Goal: Find specific page/section: Find specific page/section

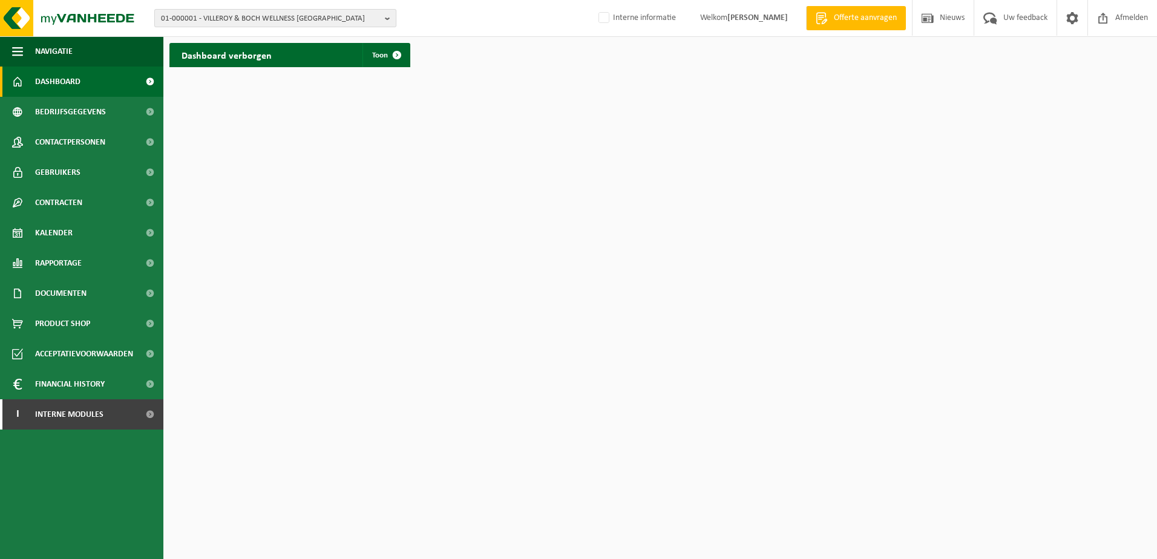
click at [387, 18] on b "button" at bounding box center [390, 18] width 11 height 17
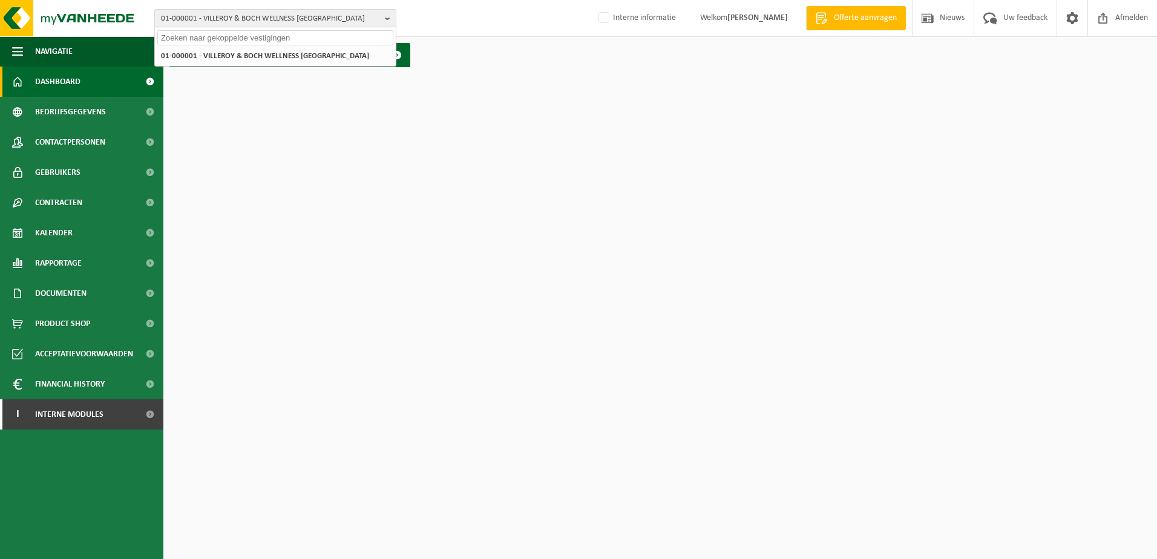
click at [278, 34] on input "text" at bounding box center [275, 37] width 236 height 15
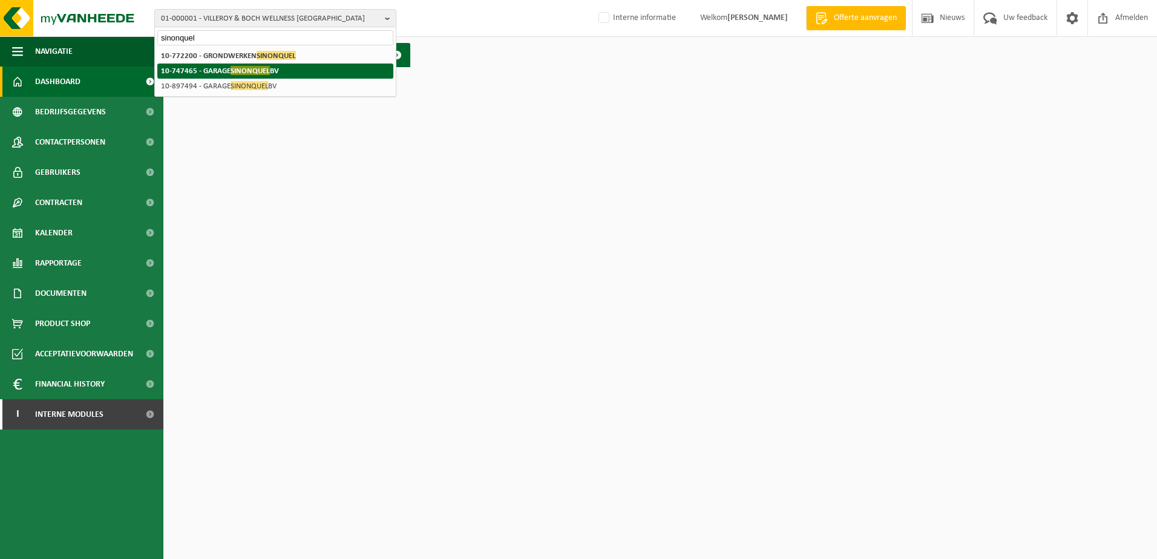
type input "sinonquel"
click at [235, 71] on span "SINONQUEL" at bounding box center [250, 70] width 39 height 9
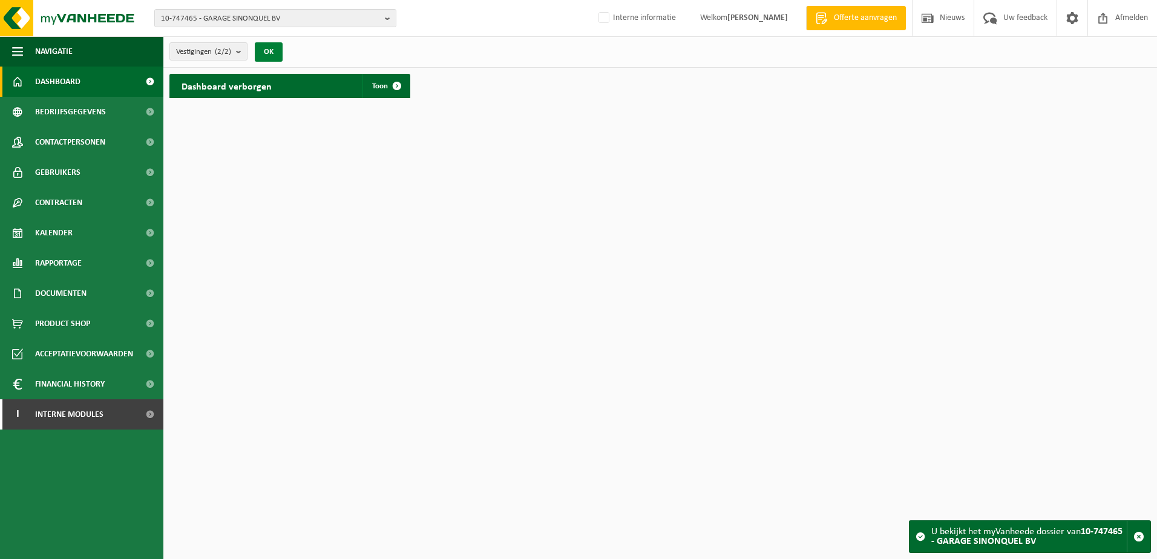
click at [272, 45] on button "OK" at bounding box center [269, 51] width 28 height 19
click at [398, 85] on span at bounding box center [397, 86] width 24 height 24
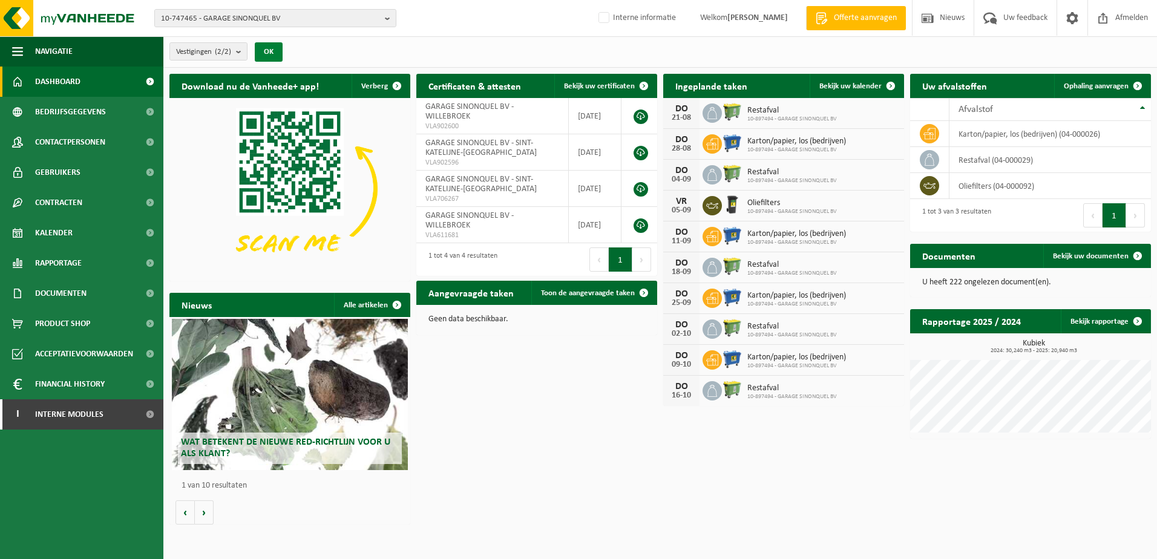
click at [275, 54] on button "OK" at bounding box center [269, 51] width 28 height 19
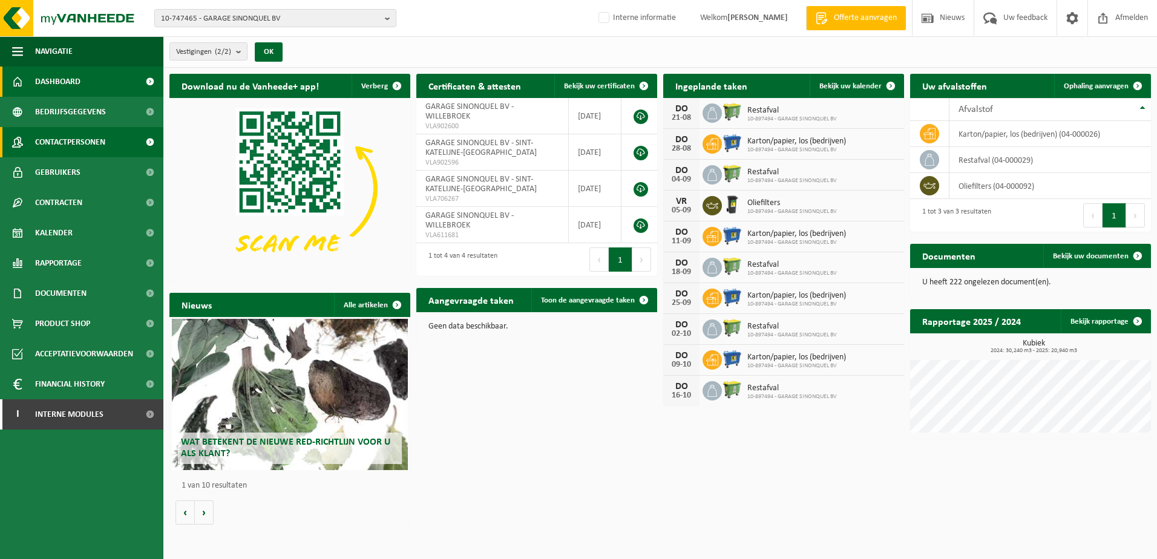
click at [80, 142] on span "Contactpersonen" at bounding box center [70, 142] width 70 height 30
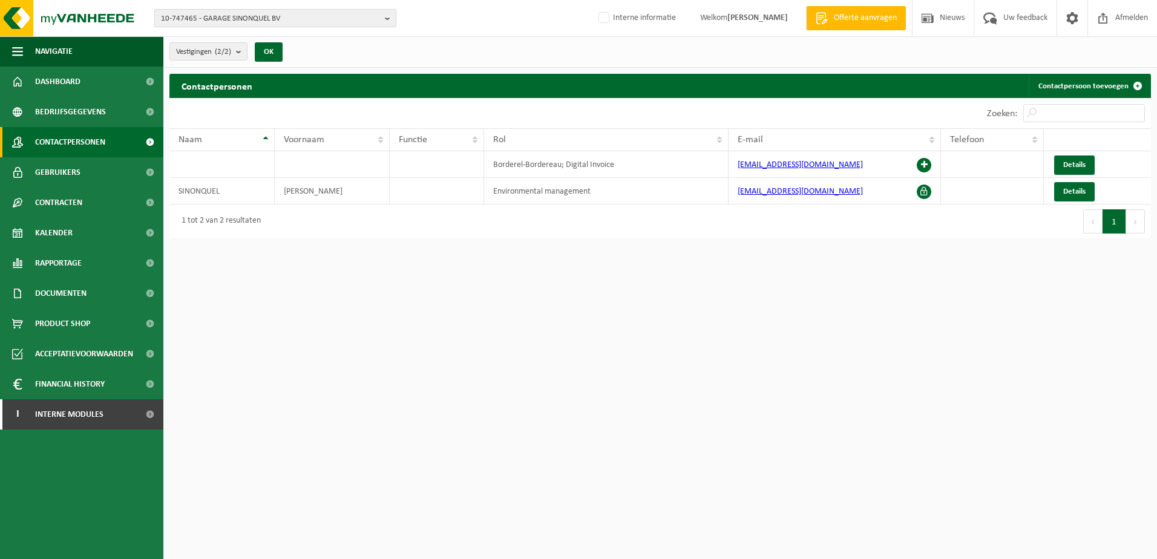
click at [394, 20] on b "button" at bounding box center [390, 18] width 11 height 17
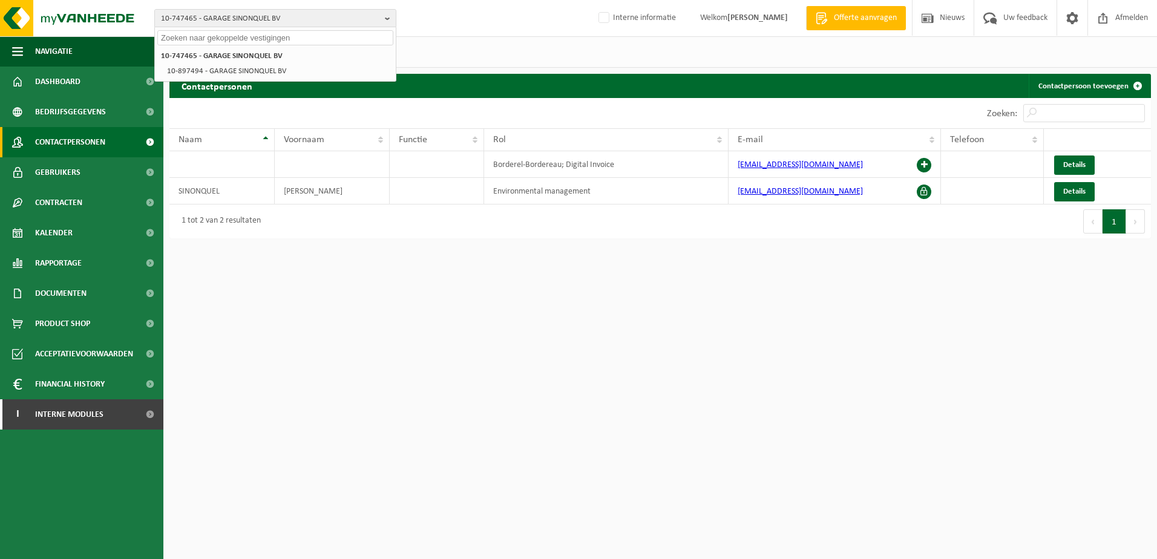
click at [241, 33] on input "text" at bounding box center [275, 37] width 236 height 15
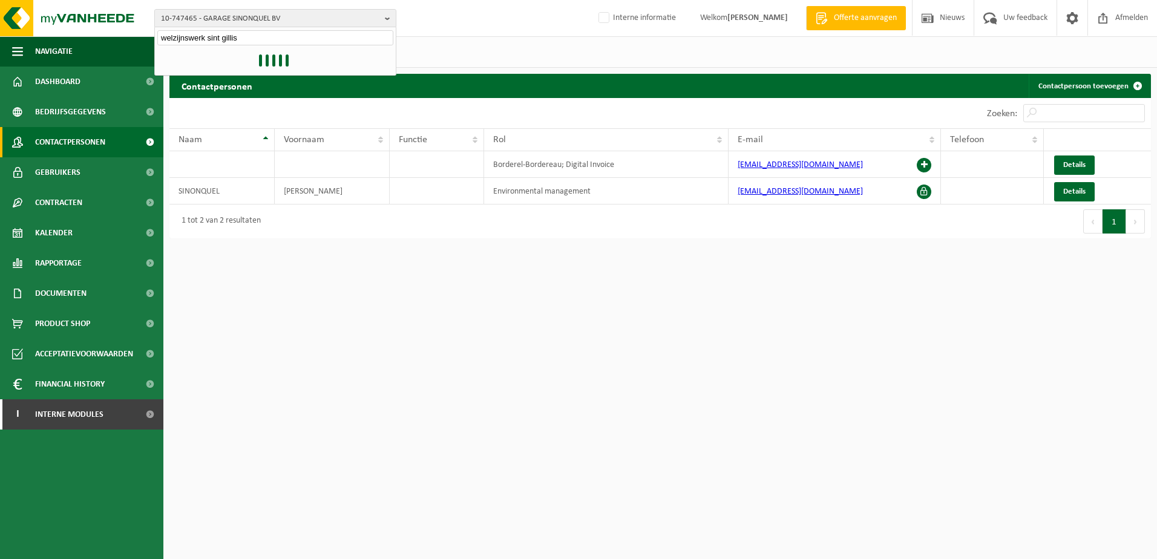
type input "welzijnswerk sint gillis"
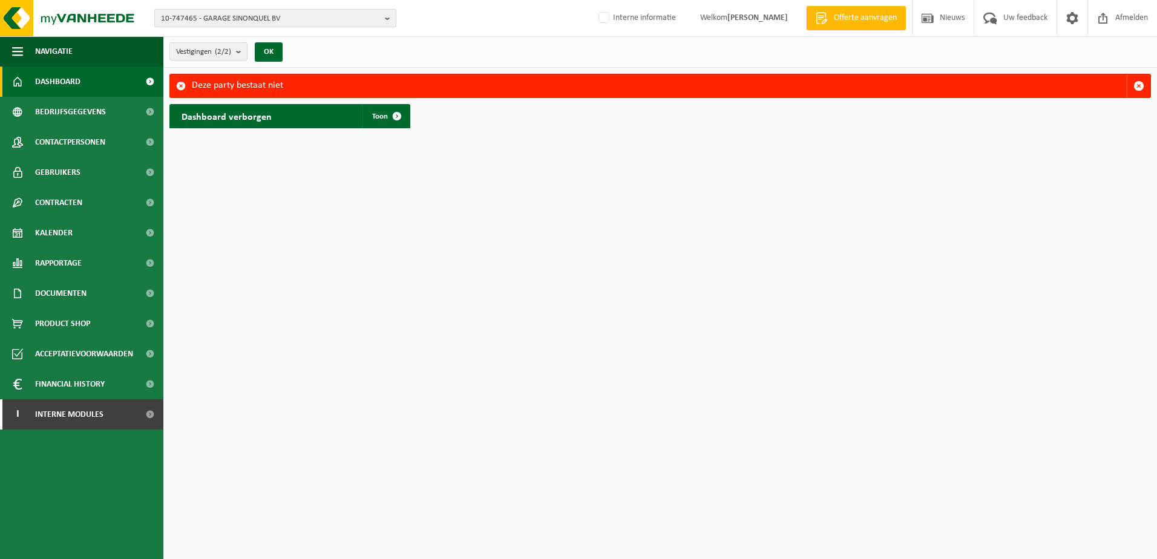
click at [384, 13] on button "10-747465 - GARAGE SINONQUEL BV" at bounding box center [275, 18] width 242 height 18
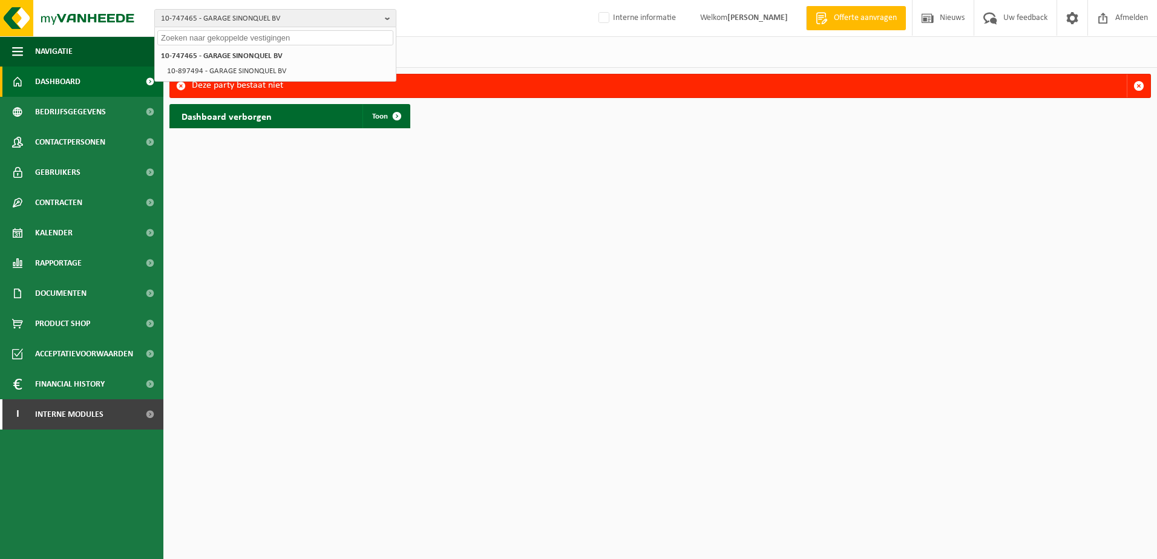
click at [246, 36] on input "text" at bounding box center [275, 37] width 236 height 15
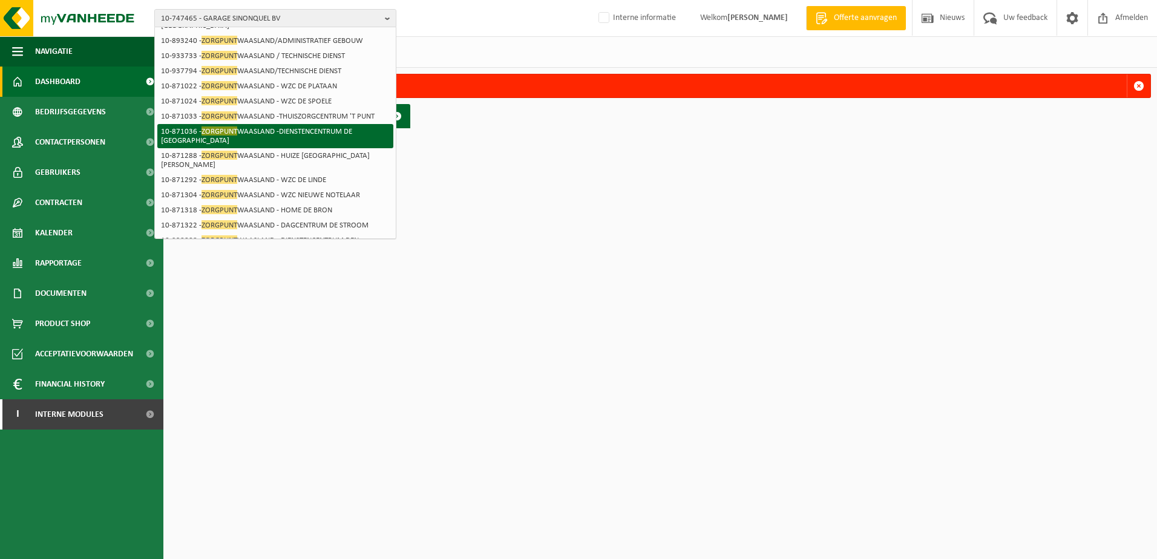
scroll to position [157, 0]
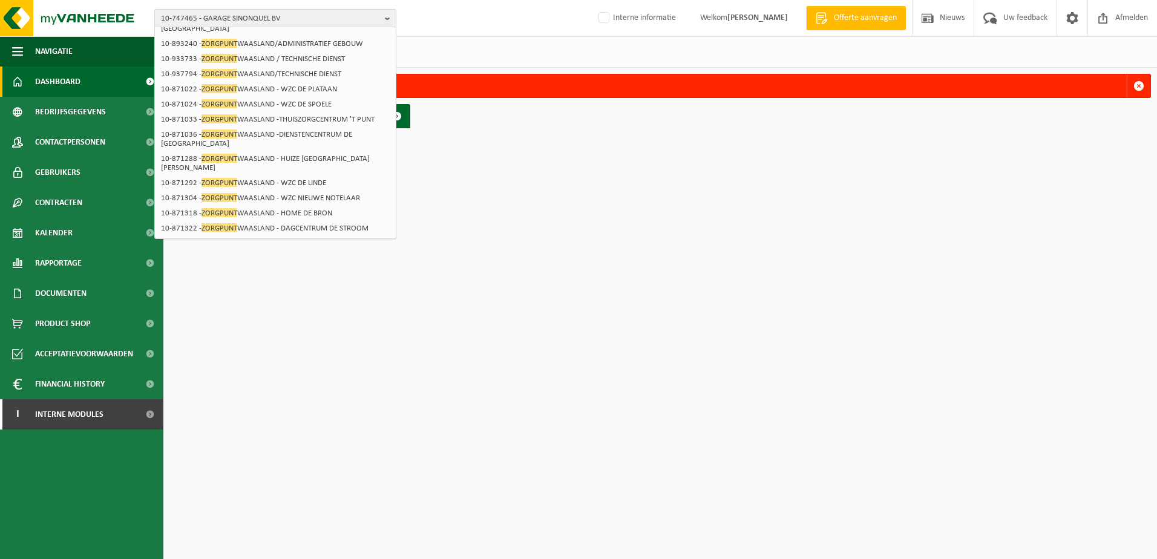
click at [386, 18] on b "button" at bounding box center [390, 18] width 11 height 17
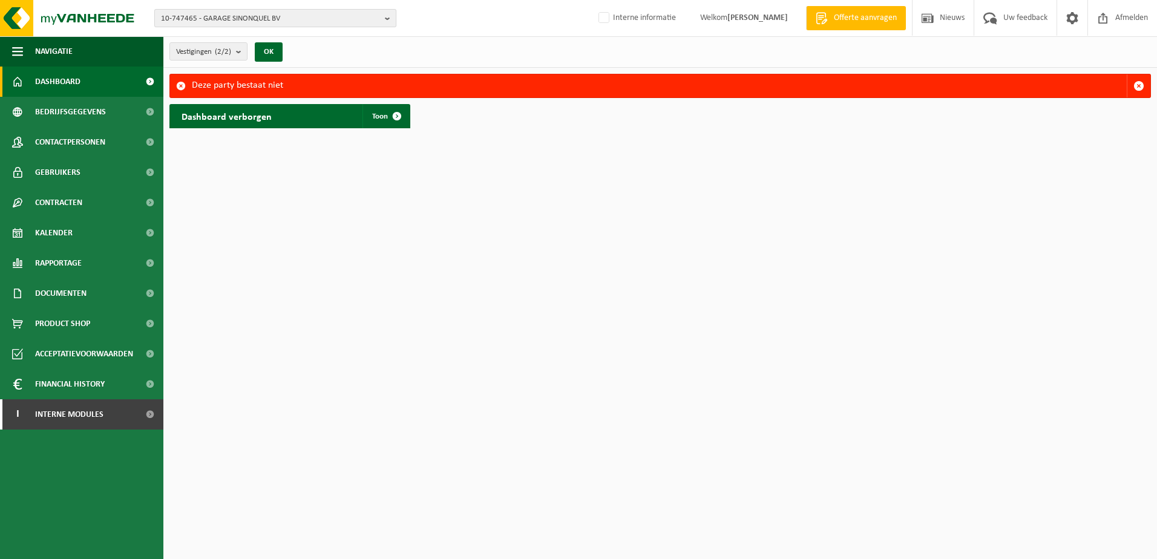
click at [393, 18] on b "button" at bounding box center [390, 18] width 11 height 17
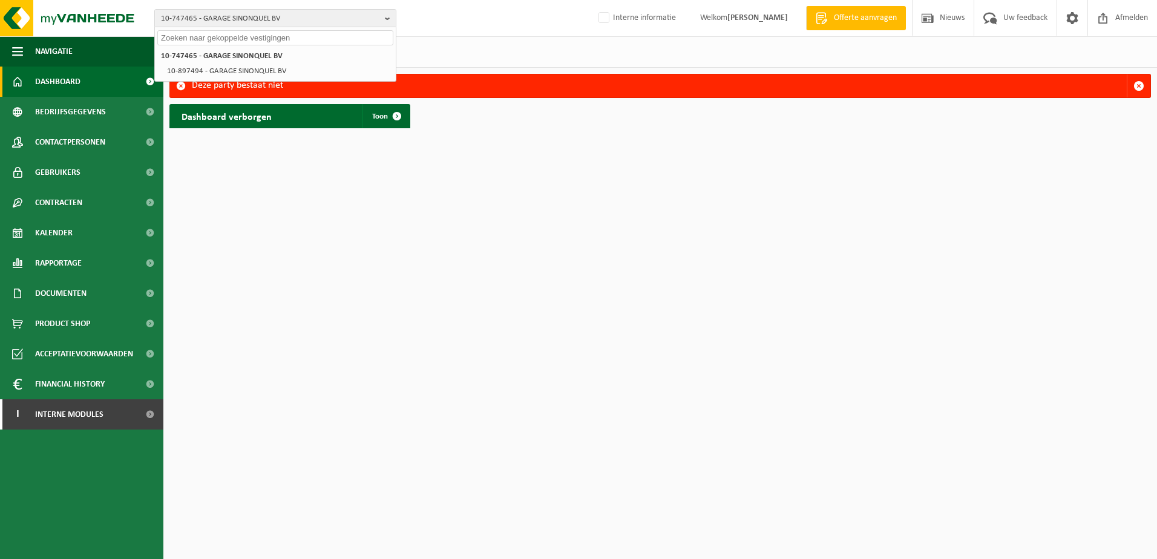
click at [188, 39] on input "text" at bounding box center [275, 37] width 236 height 15
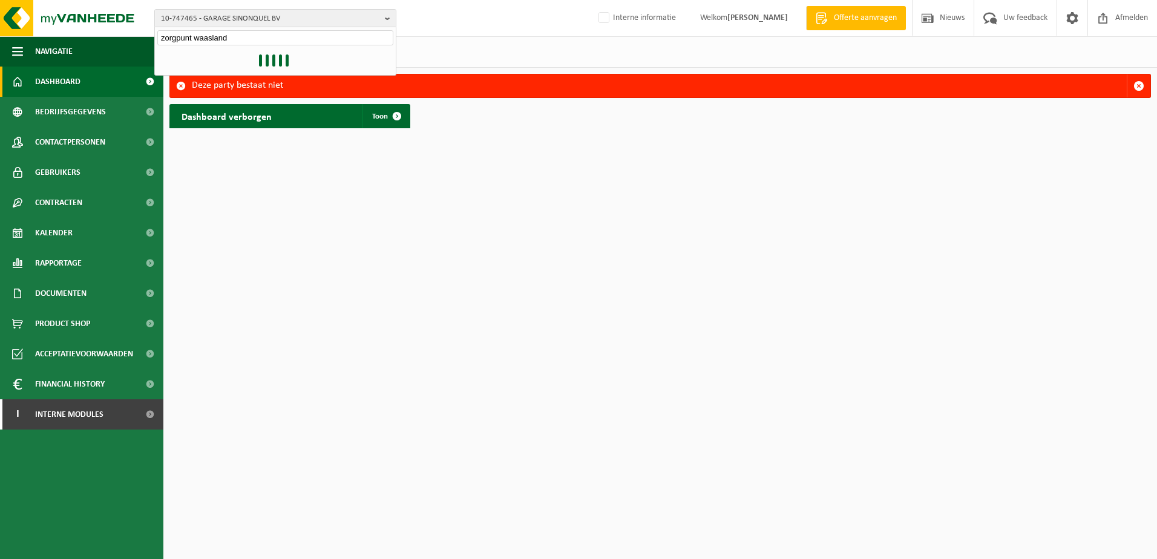
type input "zorgpunt waasland"
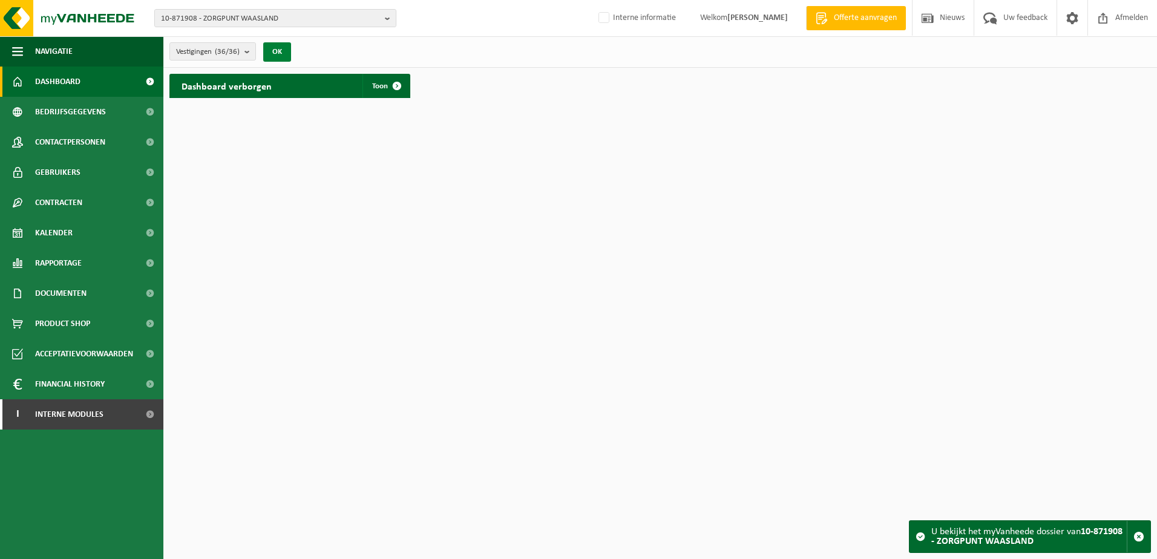
click at [284, 50] on button "OK" at bounding box center [277, 51] width 28 height 19
click at [280, 55] on button "OK" at bounding box center [277, 51] width 28 height 19
click at [276, 48] on button "OK" at bounding box center [277, 51] width 28 height 19
click at [396, 83] on span at bounding box center [397, 86] width 24 height 24
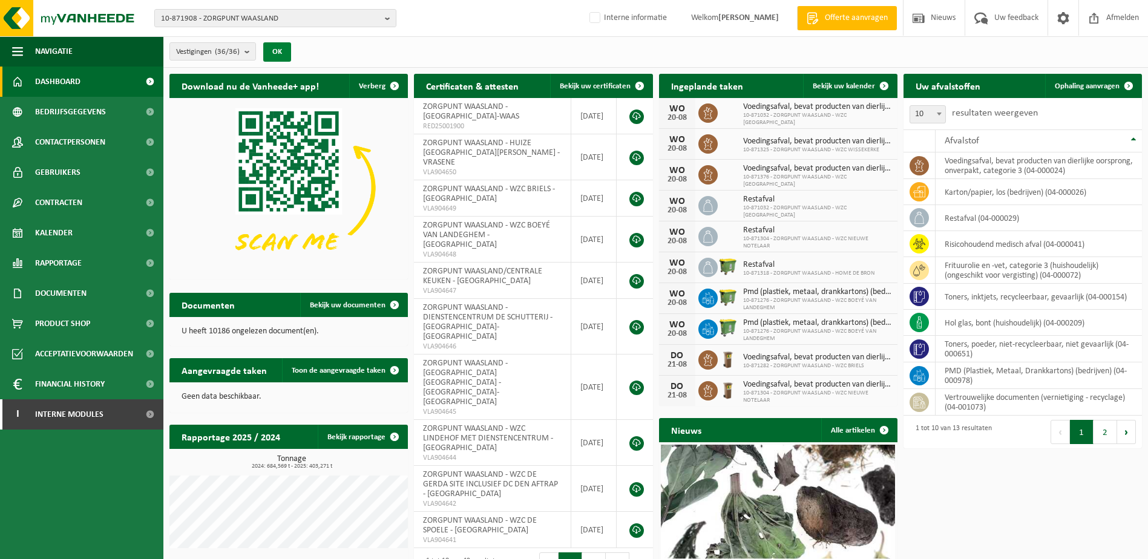
click at [272, 51] on button "OK" at bounding box center [277, 51] width 28 height 19
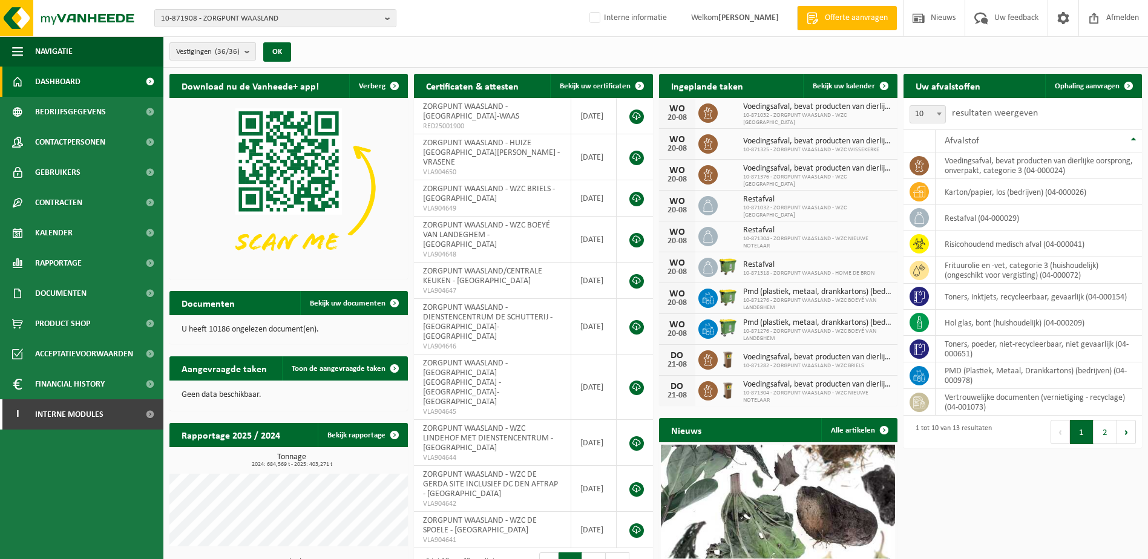
click at [251, 53] on b "submit" at bounding box center [249, 51] width 11 height 17
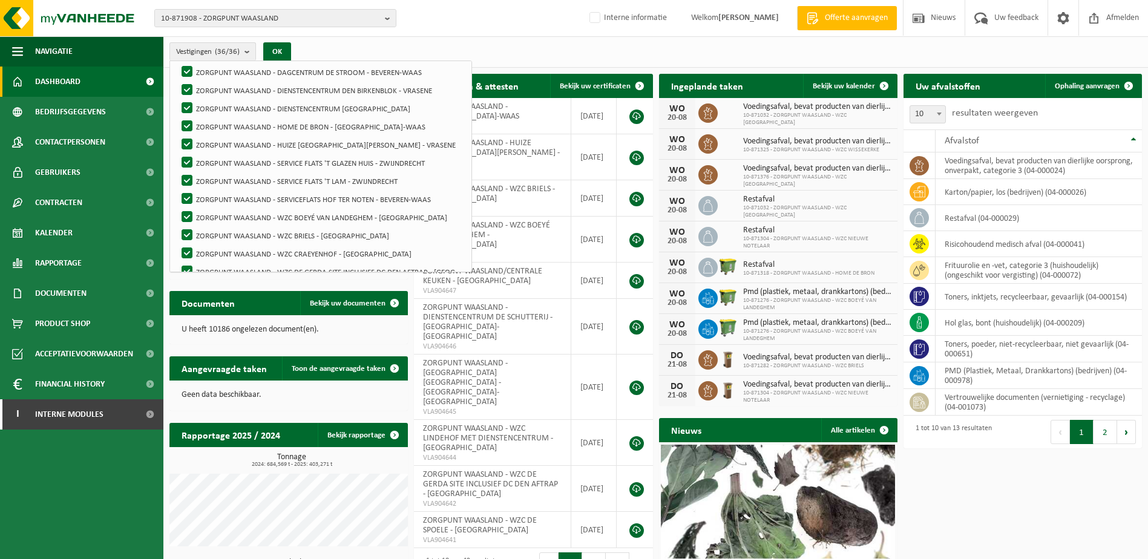
scroll to position [182, 0]
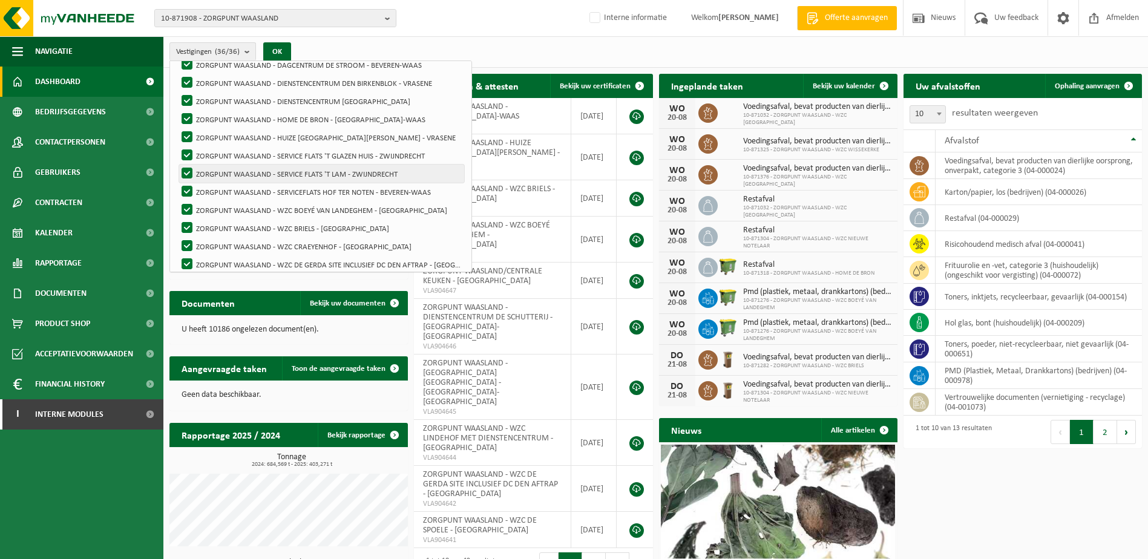
click at [338, 175] on label "ZORGPUNT WAASLAND - SERVICE FLATS 'T LAM - ZWIJNDRECHT" at bounding box center [321, 174] width 285 height 18
click at [177, 165] on input "ZORGPUNT WAASLAND - SERVICE FLATS 'T LAM - ZWIJNDRECHT" at bounding box center [177, 164] width 1 height 1
checkbox input "false"
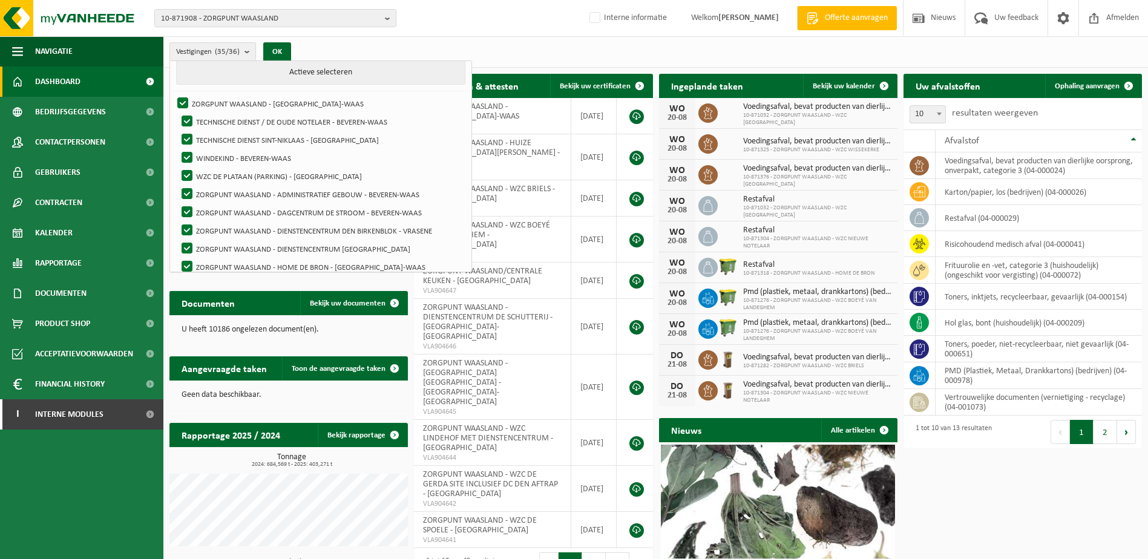
scroll to position [0, 0]
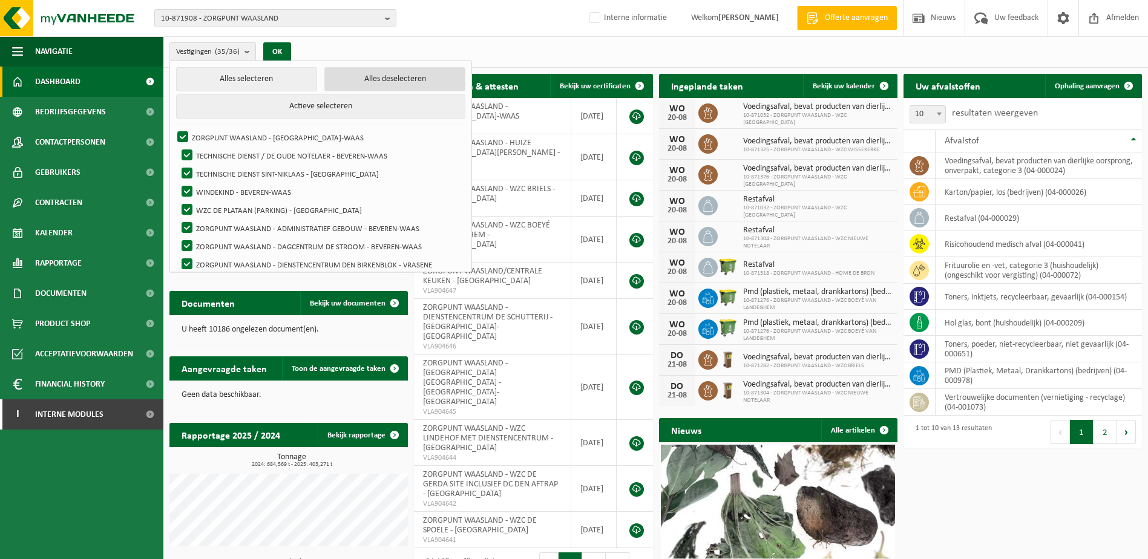
click at [383, 73] on button "Alles deselecteren" at bounding box center [394, 79] width 141 height 24
checkbox input "false"
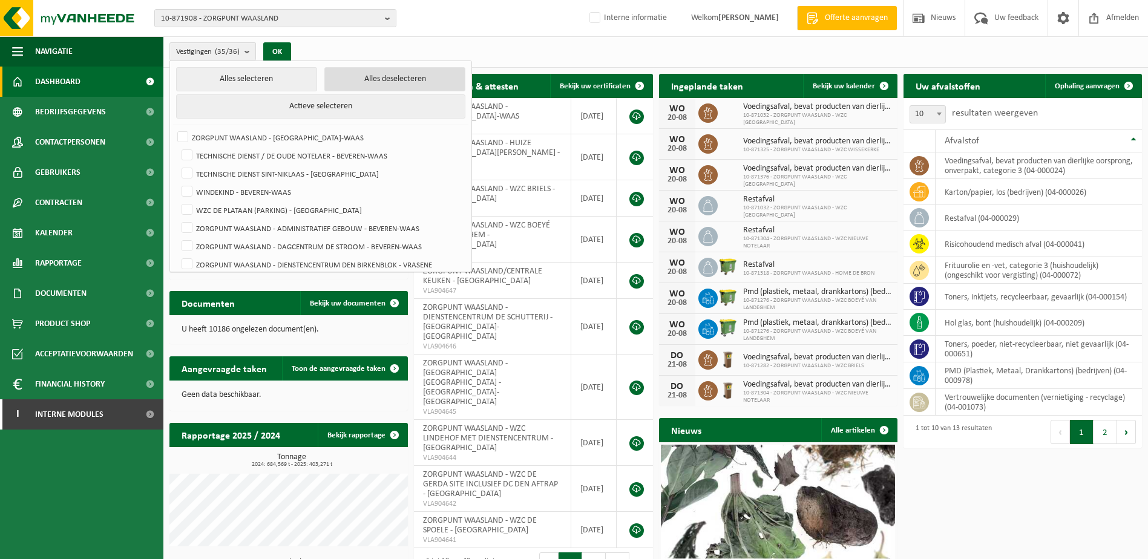
checkbox input "false"
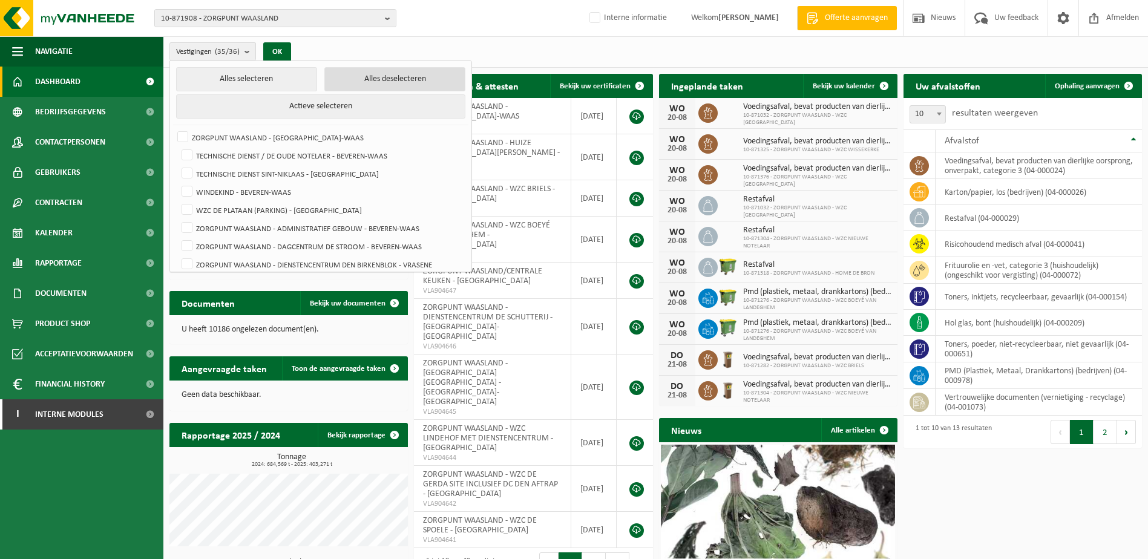
checkbox input "false"
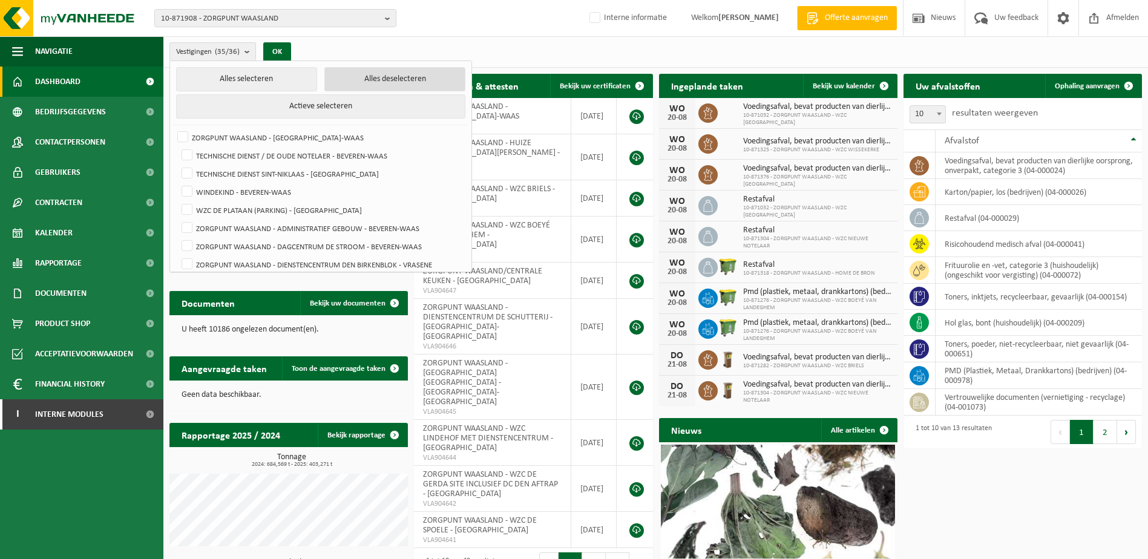
checkbox input "false"
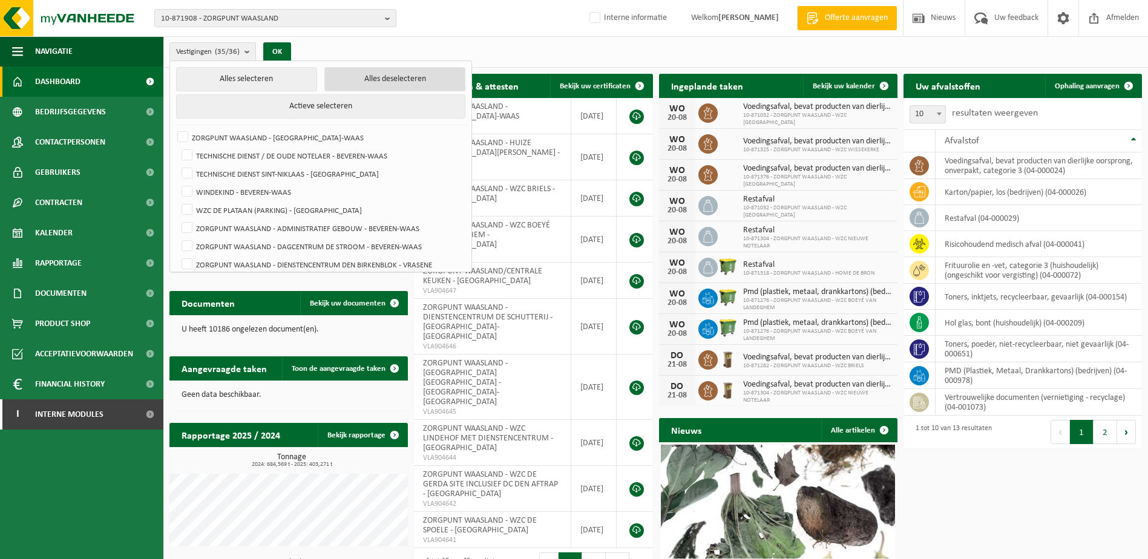
checkbox input "false"
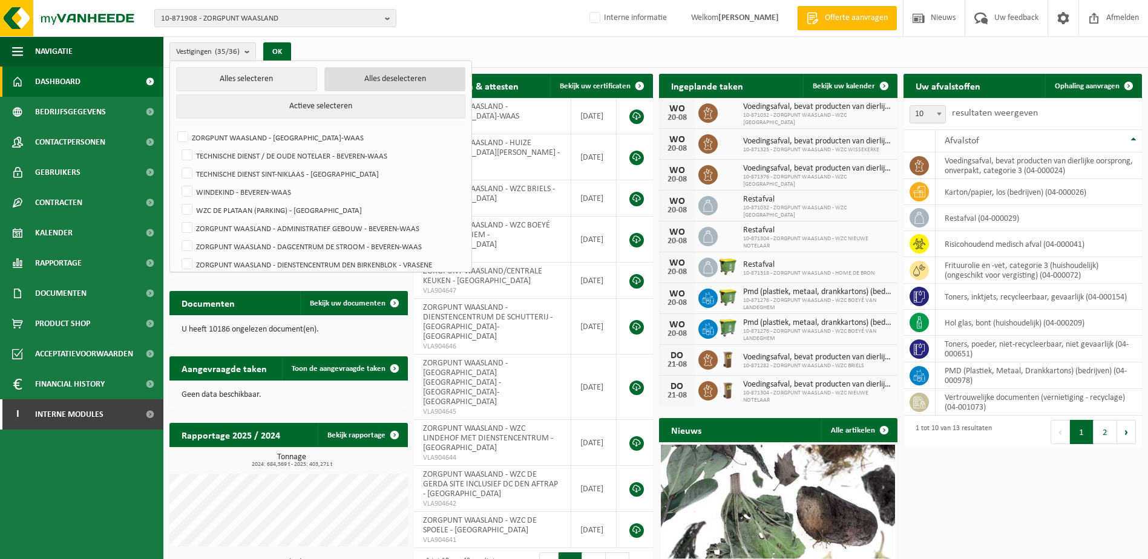
checkbox input "false"
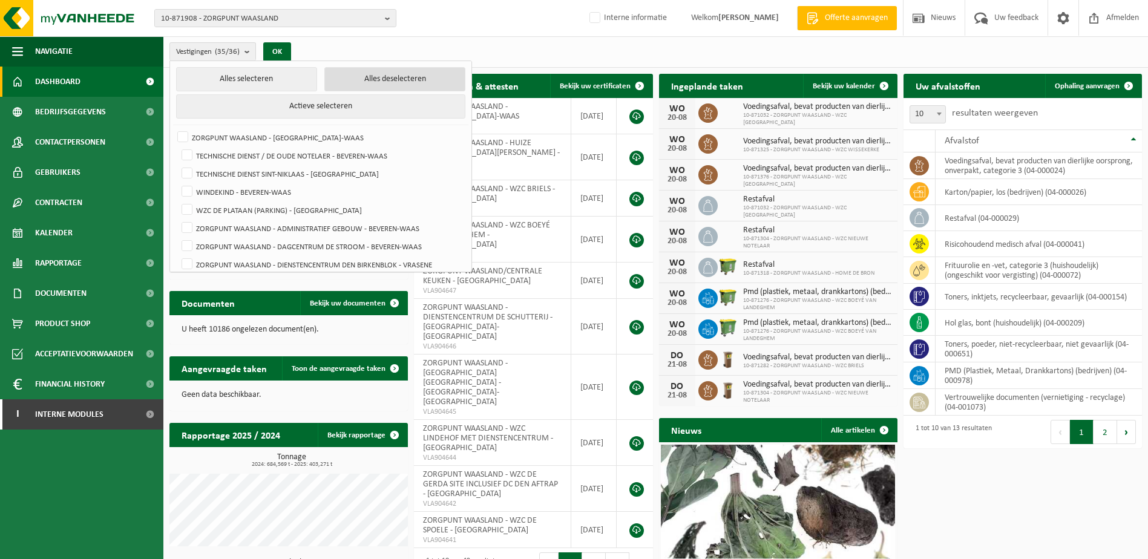
checkbox input "false"
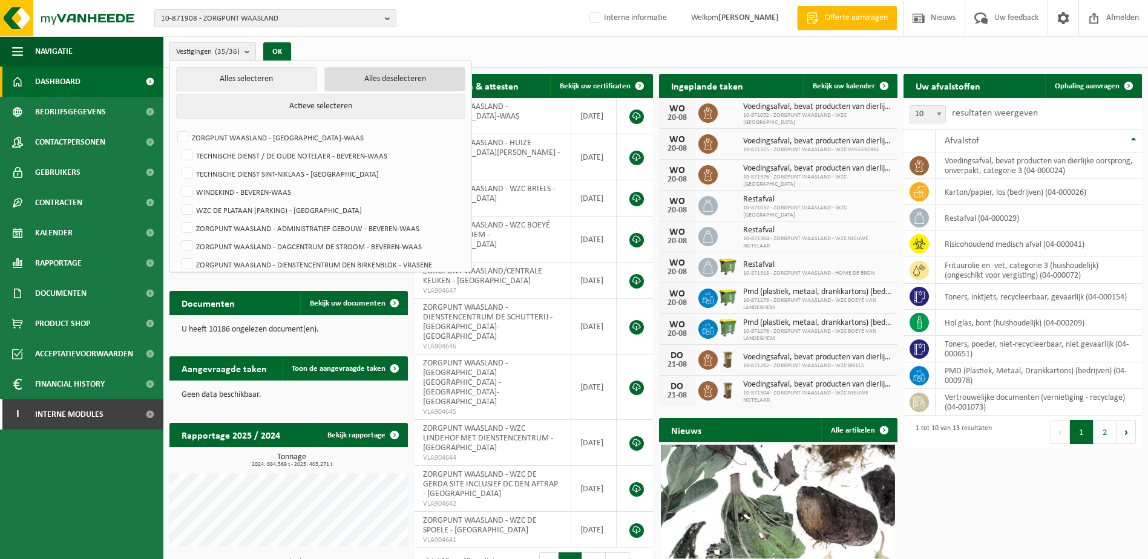
checkbox input "false"
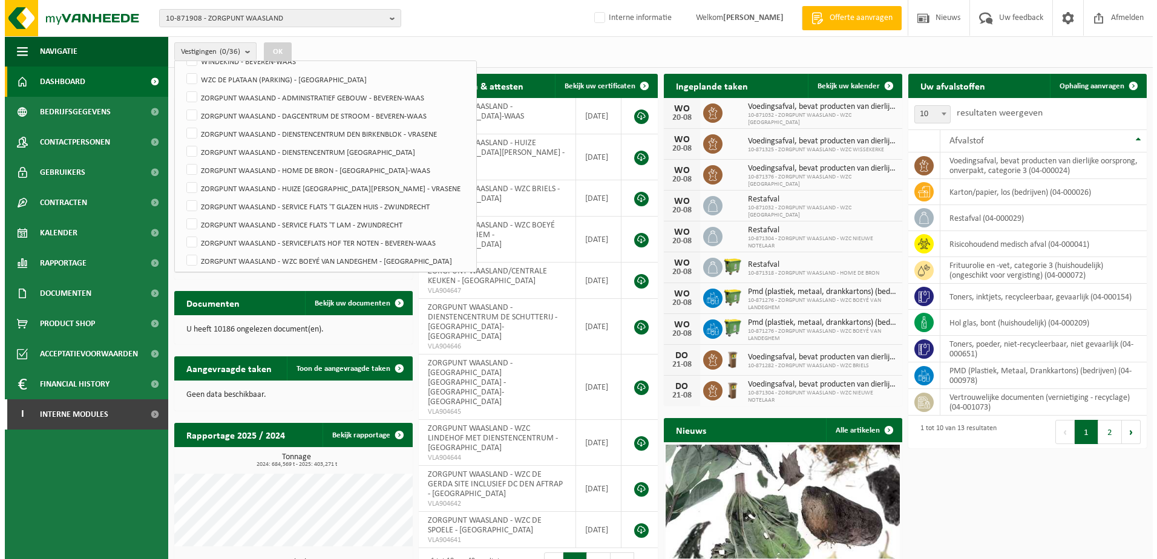
scroll to position [152, 0]
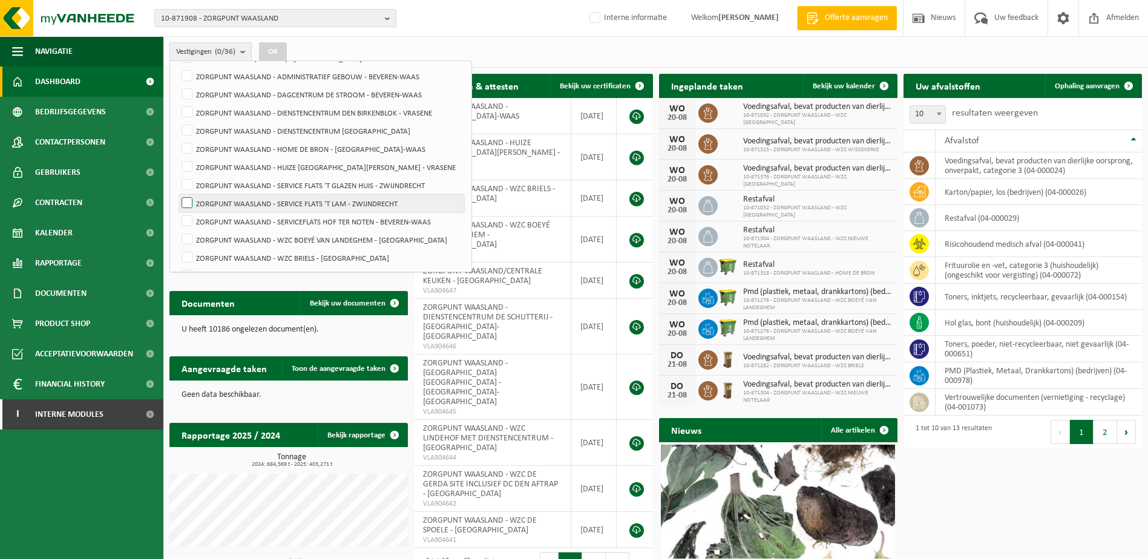
click at [184, 200] on label "ZORGPUNT WAASLAND - SERVICE FLATS 'T LAM - ZWIJNDRECHT" at bounding box center [321, 203] width 285 height 18
click at [177, 194] on input "ZORGPUNT WAASLAND - SERVICE FLATS 'T LAM - ZWIJNDRECHT" at bounding box center [177, 194] width 1 height 1
checkbox input "true"
click at [273, 51] on button "OK" at bounding box center [273, 51] width 28 height 19
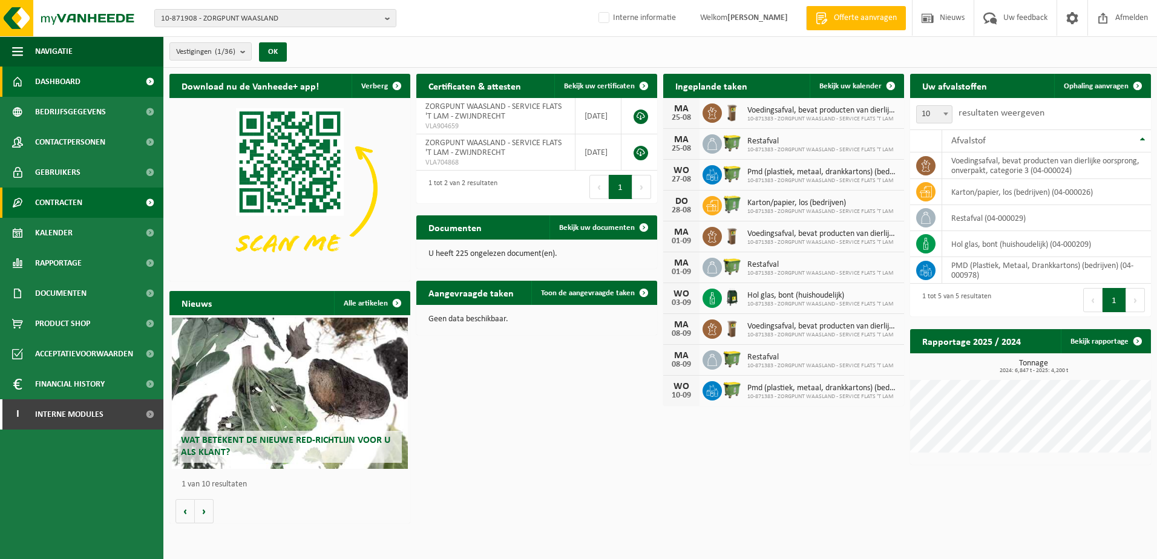
click at [74, 201] on span "Contracten" at bounding box center [58, 203] width 47 height 30
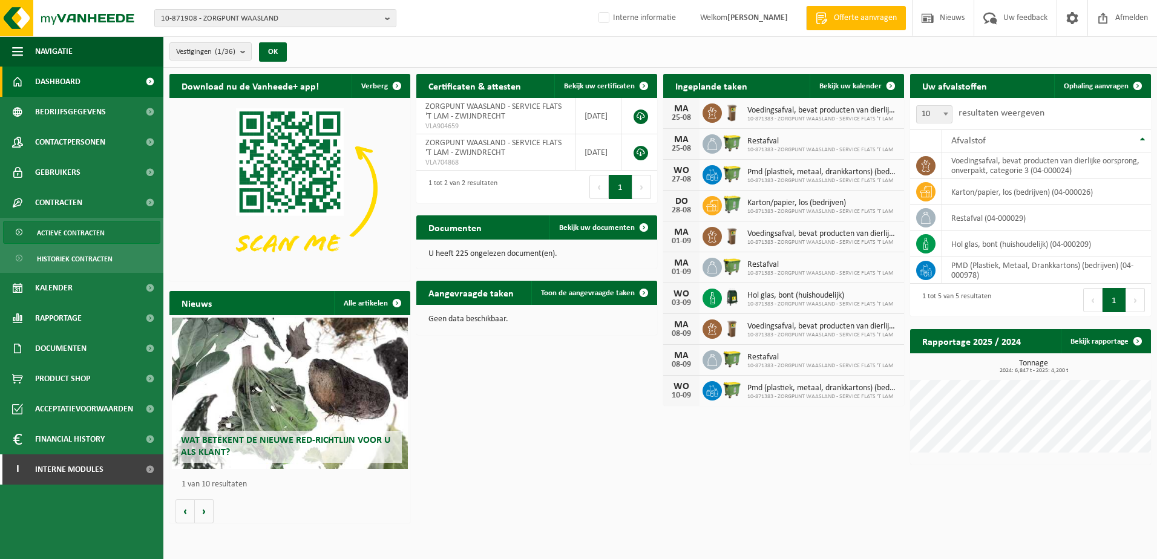
click at [73, 227] on span "Actieve contracten" at bounding box center [71, 232] width 68 height 23
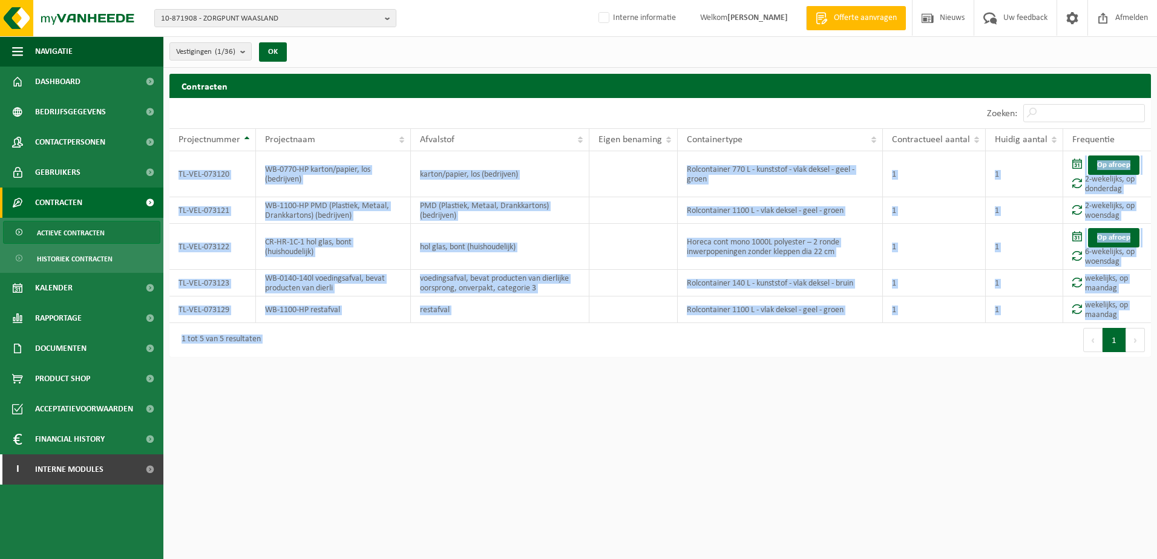
drag, startPoint x: 176, startPoint y: 160, endPoint x: 998, endPoint y: 324, distance: 837.9
click at [998, 324] on div "10 25 50 100 10 resultaten weergeven Zoeken: Projectnummer Projectnaam Afvalsto…" at bounding box center [659, 227] width 981 height 259
copy div "TL-VEL-073120 WB-0770-HP karton/papier, los (bedrijven) karton/papier, los (bed…"
click at [391, 445] on html "10-871908 - ZORGPUNT WAASLAND 10-871908 - ZORGPUNT WAASLAND 10-876018 - TECHNIS…" at bounding box center [578, 279] width 1157 height 559
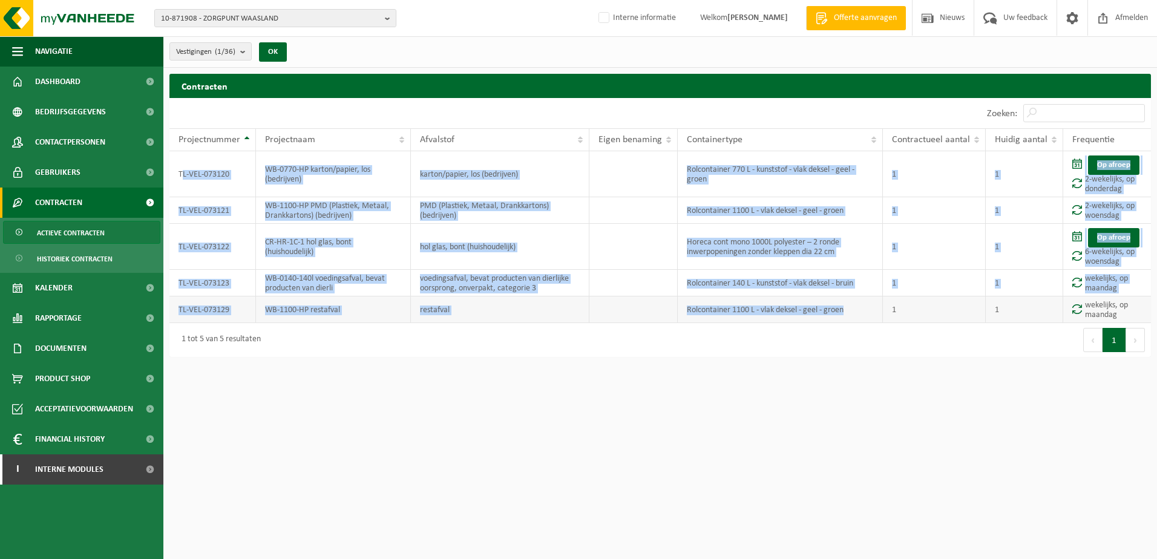
drag, startPoint x: 182, startPoint y: 162, endPoint x: 862, endPoint y: 311, distance: 696.3
click at [862, 311] on tbody "TL-VEL-073120 WB-0770-HP karton/papier, los (bedrijven) karton/papier, los (bed…" at bounding box center [659, 237] width 981 height 172
copy tbody "L-VEL-073120 WB-0770-HP karton/papier, los (bedrijven) karton/papier, los (bedr…"
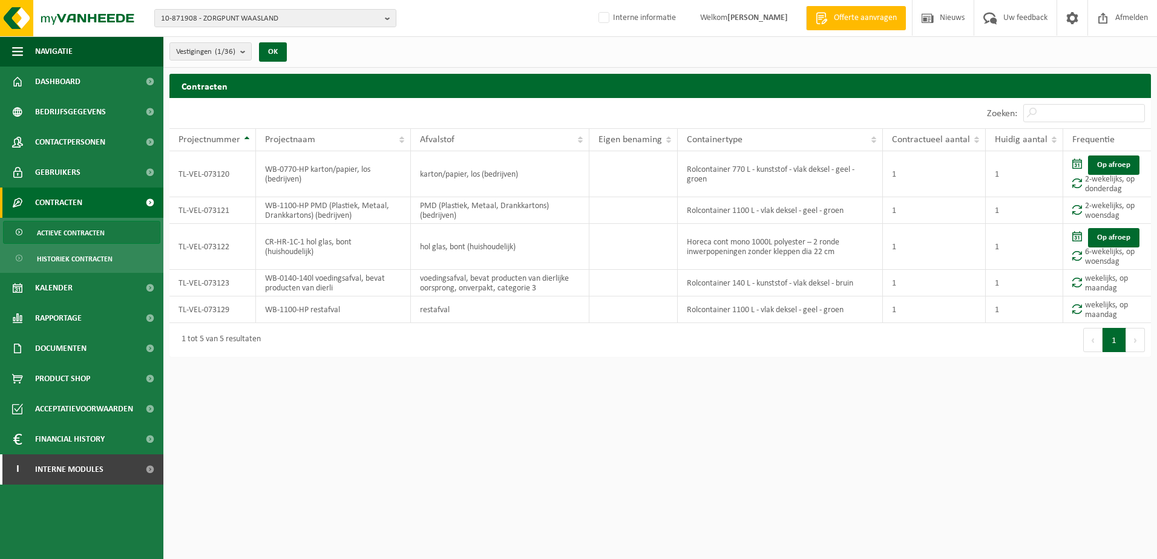
click at [336, 344] on div "1 tot 5 van 5 resultaten" at bounding box center [414, 340] width 491 height 34
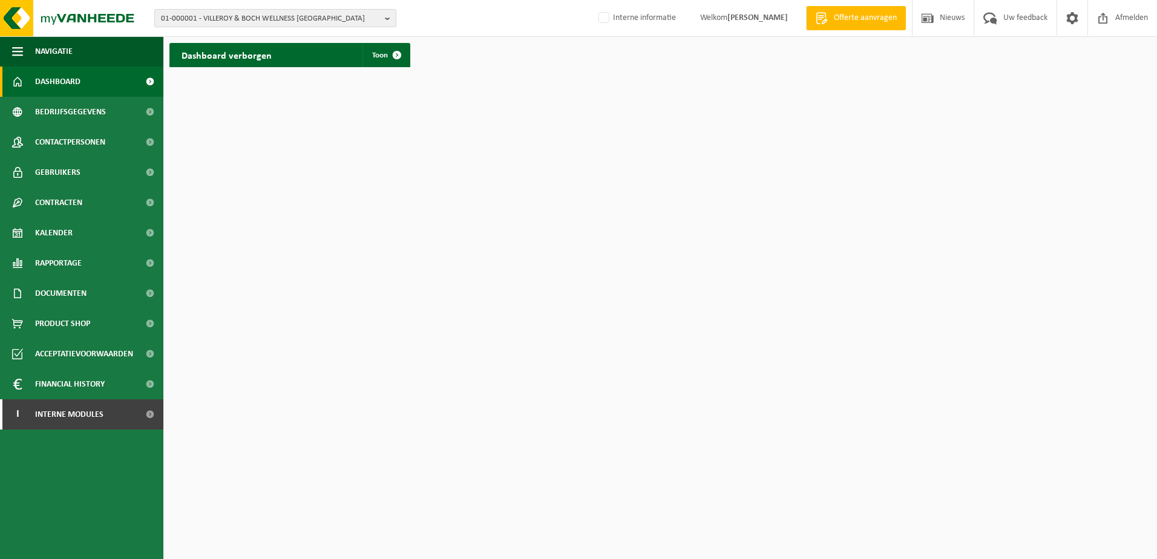
click at [387, 19] on b "button" at bounding box center [390, 18] width 11 height 17
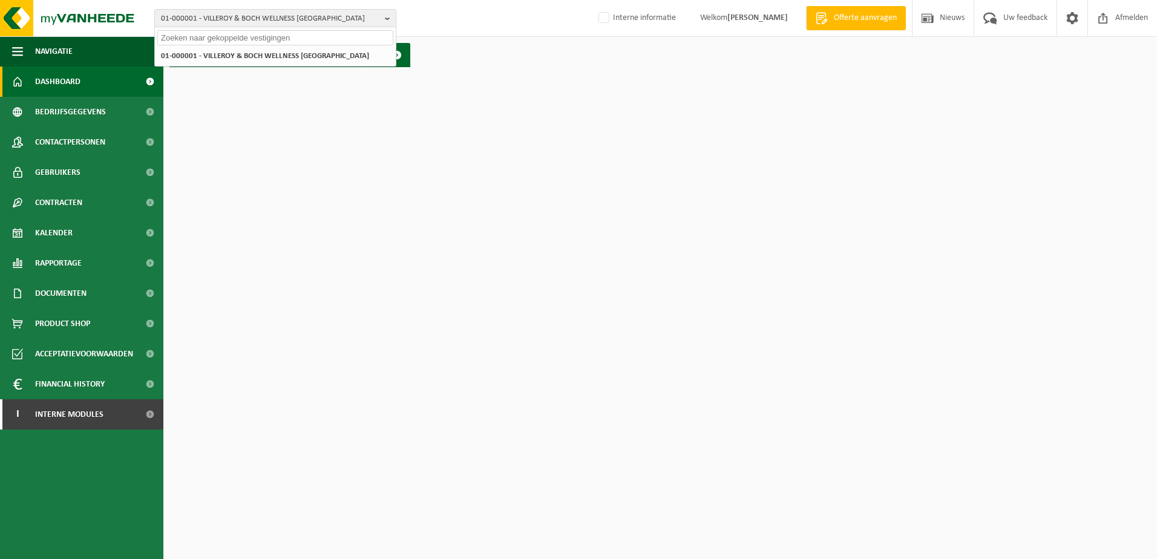
click at [238, 41] on input "text" at bounding box center [275, 37] width 236 height 15
click at [387, 21] on b "button" at bounding box center [390, 18] width 11 height 17
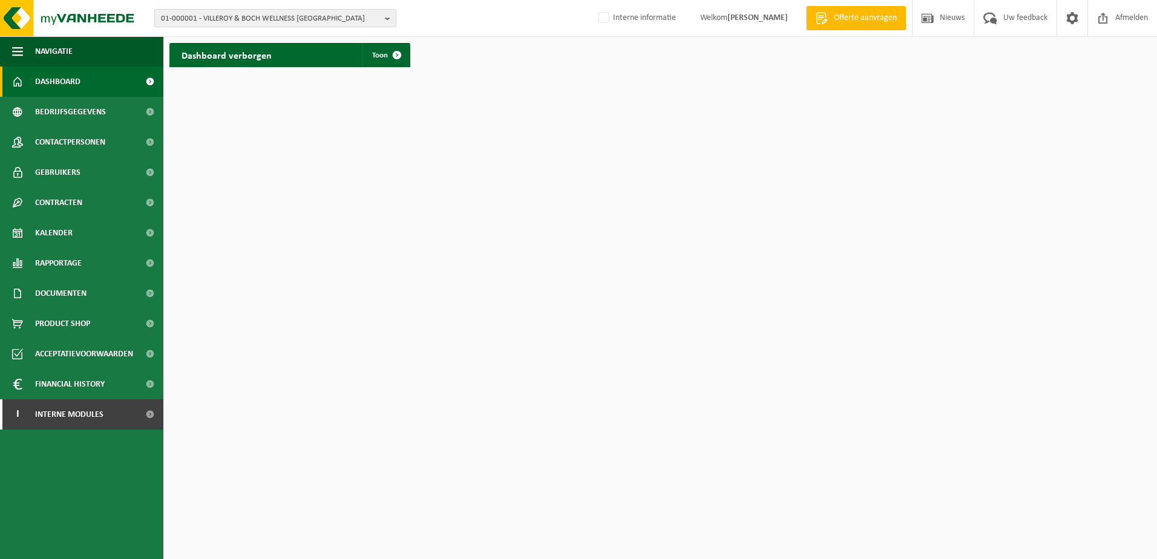
click at [385, 21] on b "button" at bounding box center [390, 18] width 11 height 17
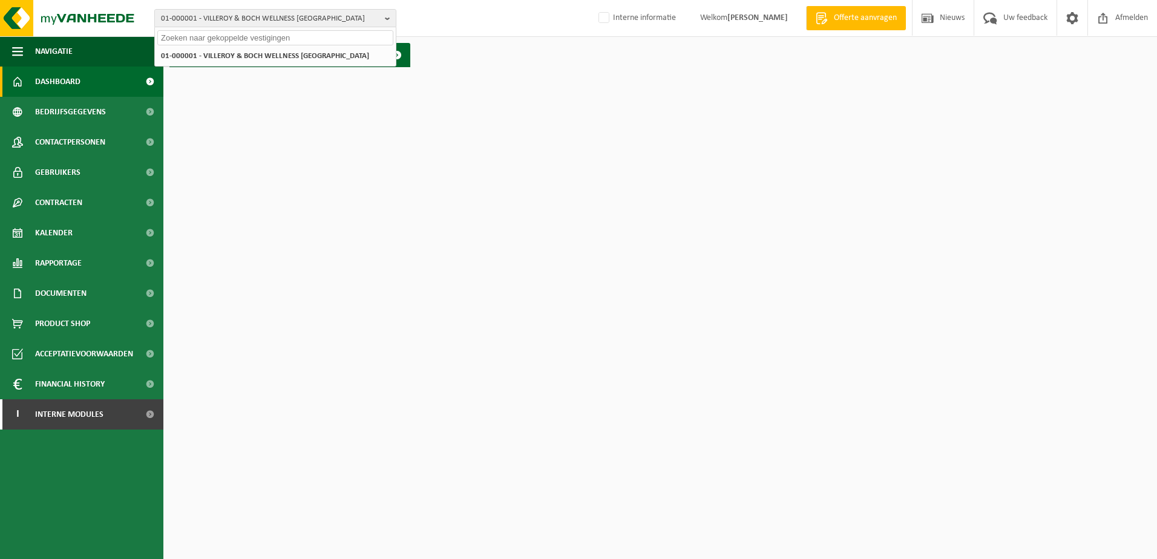
click at [172, 30] on input "text" at bounding box center [275, 37] width 236 height 15
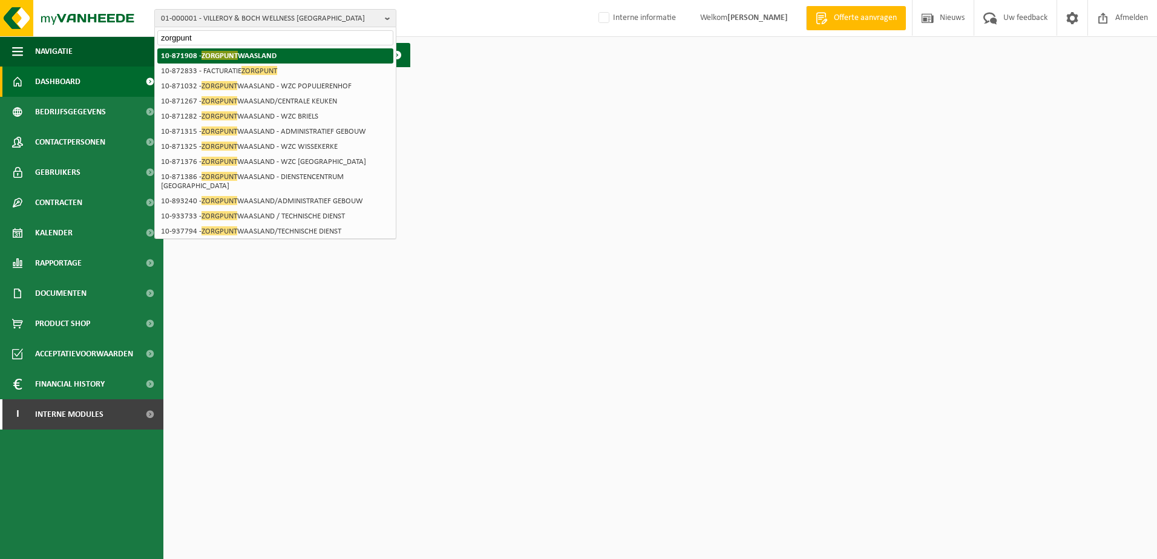
type input "zorgpunt"
click at [263, 55] on strong "10-871908 - ZORGPUNT WAASLAND" at bounding box center [219, 55] width 116 height 9
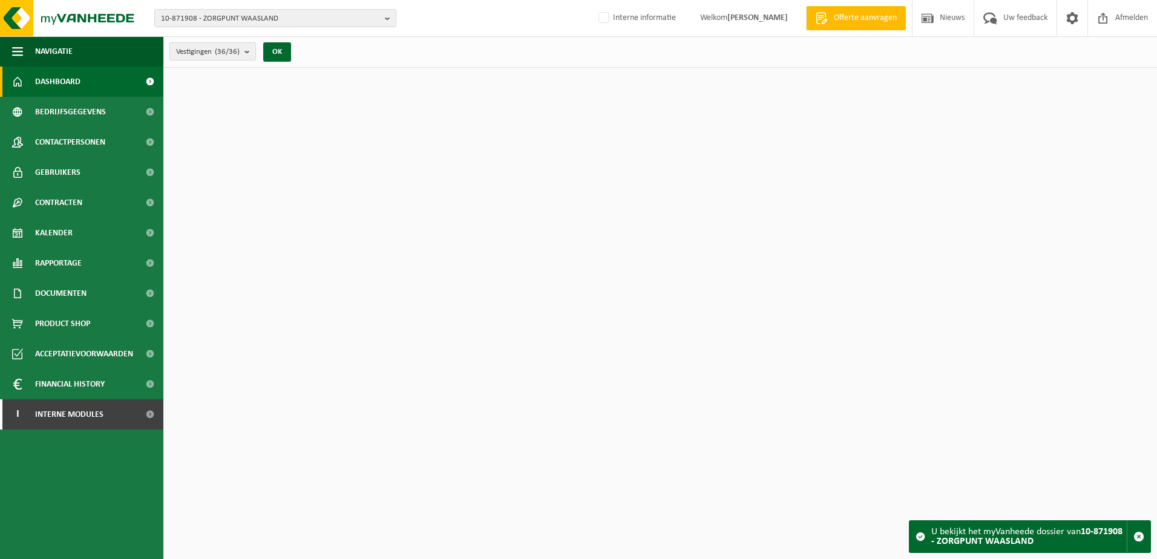
click at [246, 54] on b "submit" at bounding box center [249, 51] width 11 height 17
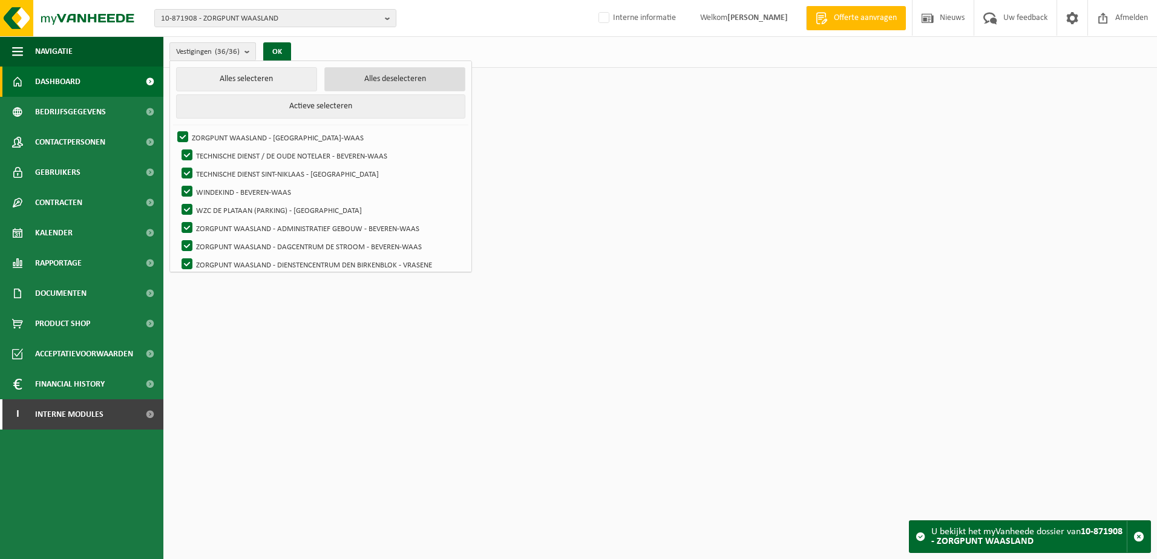
click at [353, 80] on button "Alles deselecteren" at bounding box center [394, 79] width 141 height 24
checkbox input "false"
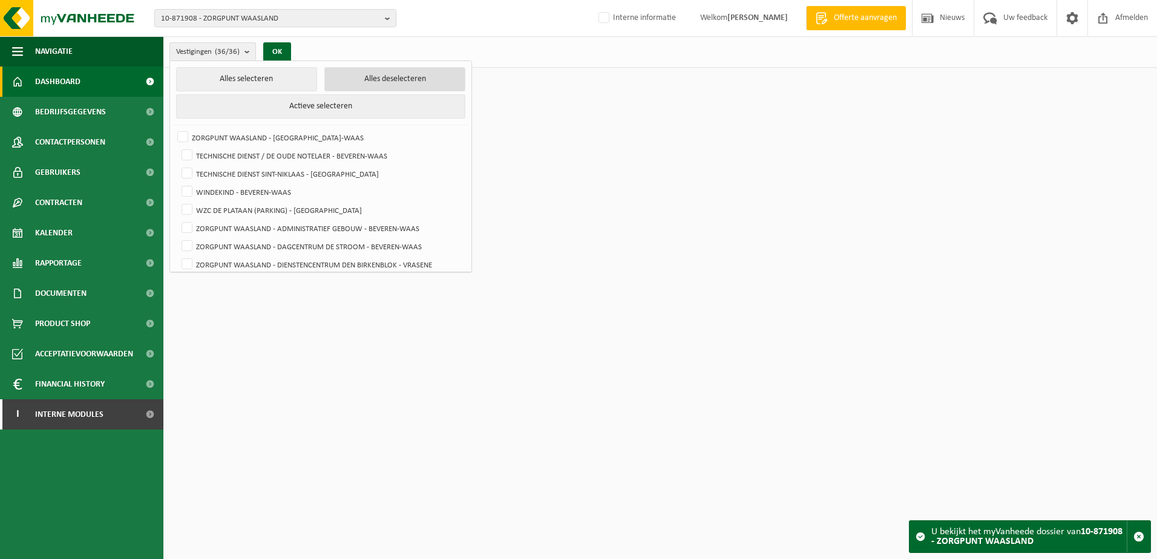
checkbox input "false"
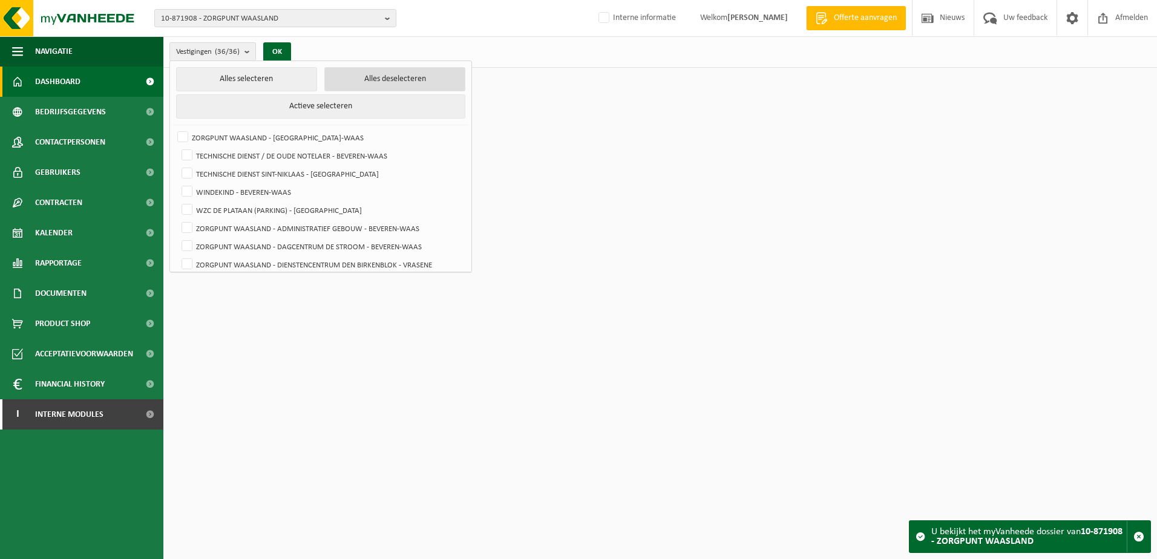
checkbox input "false"
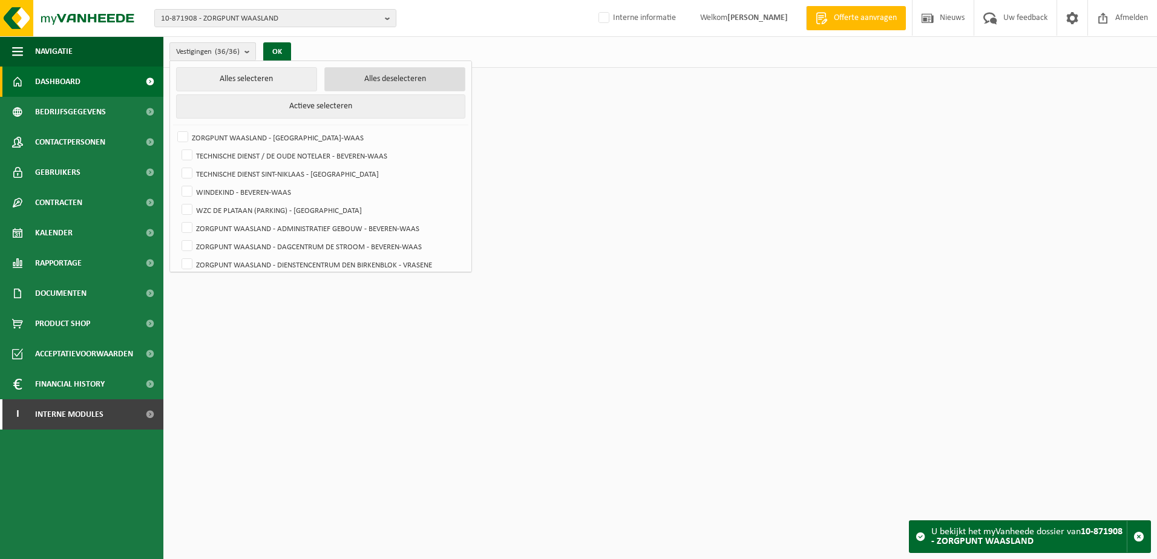
checkbox input "false"
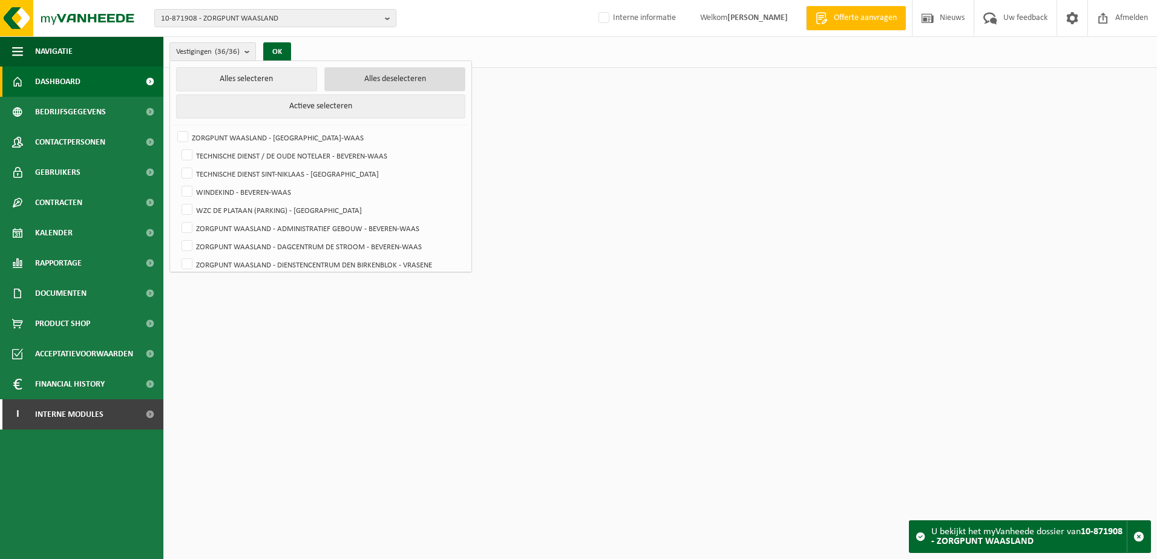
checkbox input "false"
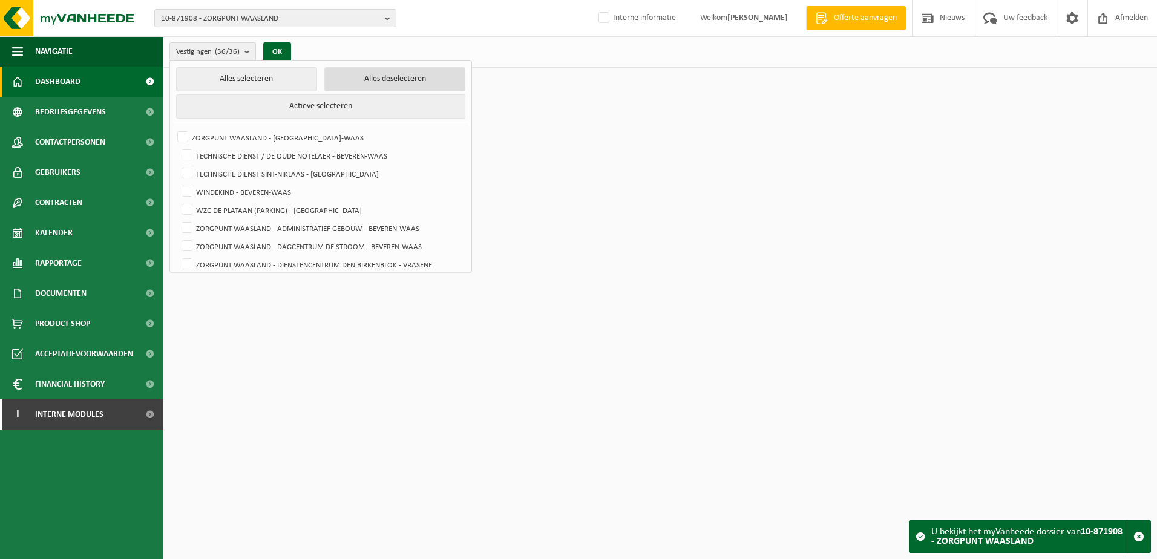
checkbox input "false"
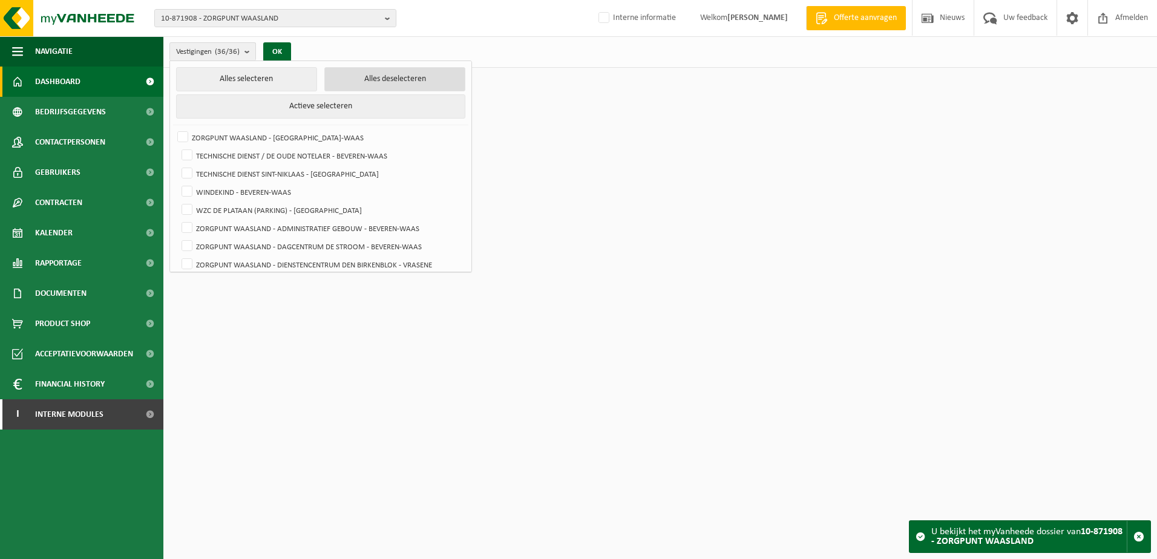
checkbox input "false"
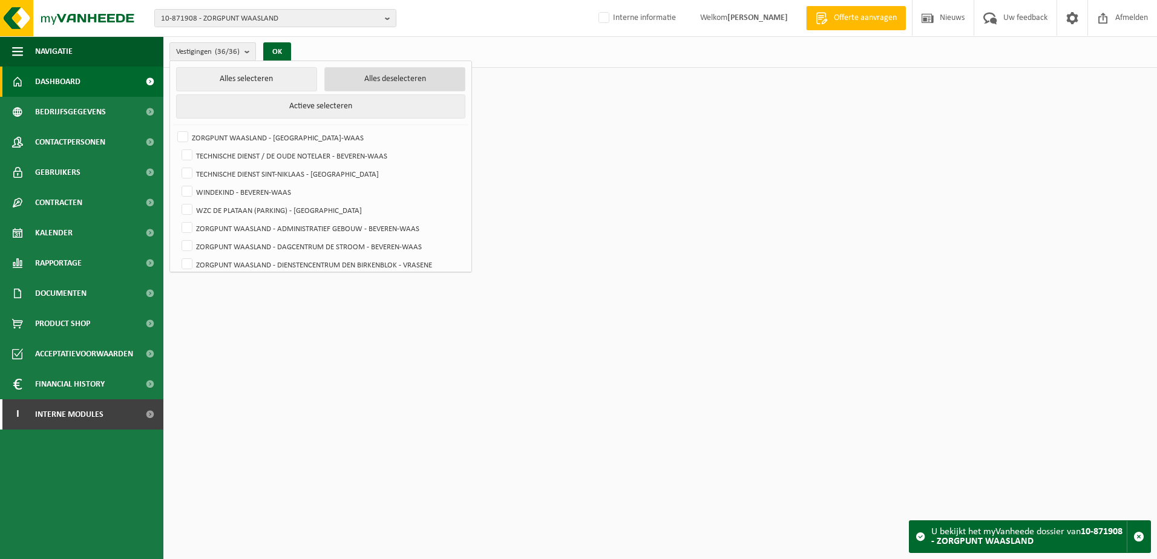
checkbox input "false"
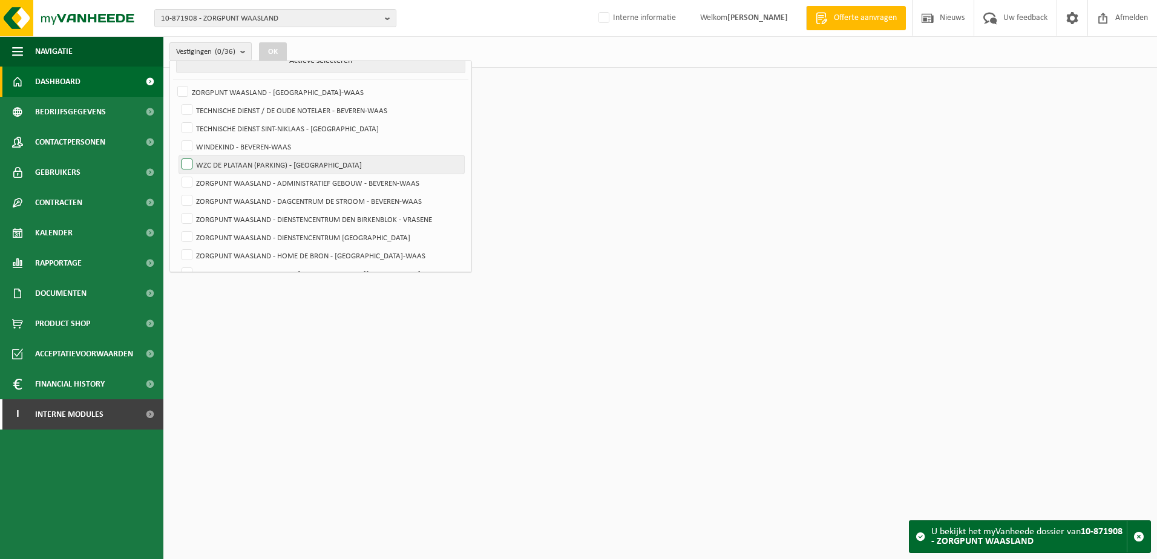
scroll to position [182, 0]
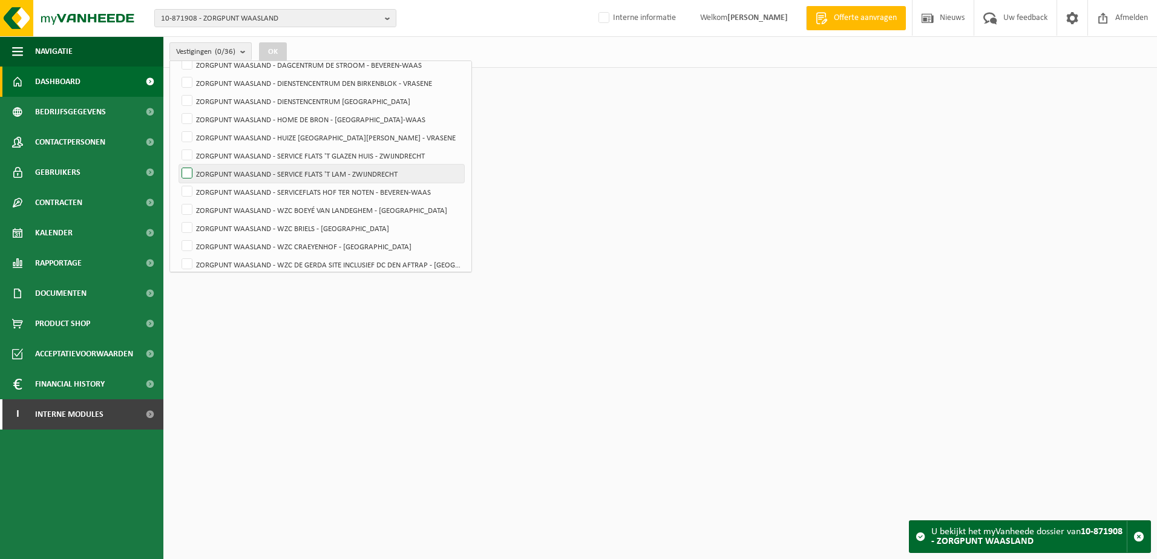
click at [186, 174] on label "ZORGPUNT WAASLAND - SERVICE FLATS 'T LAM - ZWIJNDRECHT" at bounding box center [321, 174] width 285 height 18
click at [177, 165] on input "ZORGPUNT WAASLAND - SERVICE FLATS 'T LAM - ZWIJNDRECHT" at bounding box center [177, 164] width 1 height 1
checkbox input "true"
click at [272, 51] on button "OK" at bounding box center [273, 51] width 28 height 19
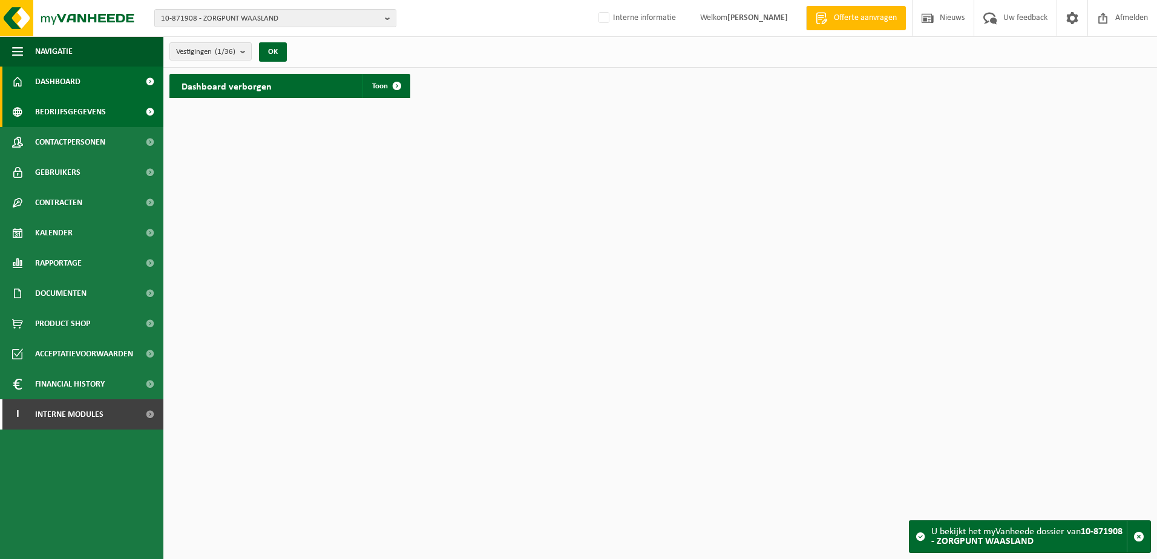
click at [86, 116] on span "Bedrijfsgegevens" at bounding box center [70, 112] width 71 height 30
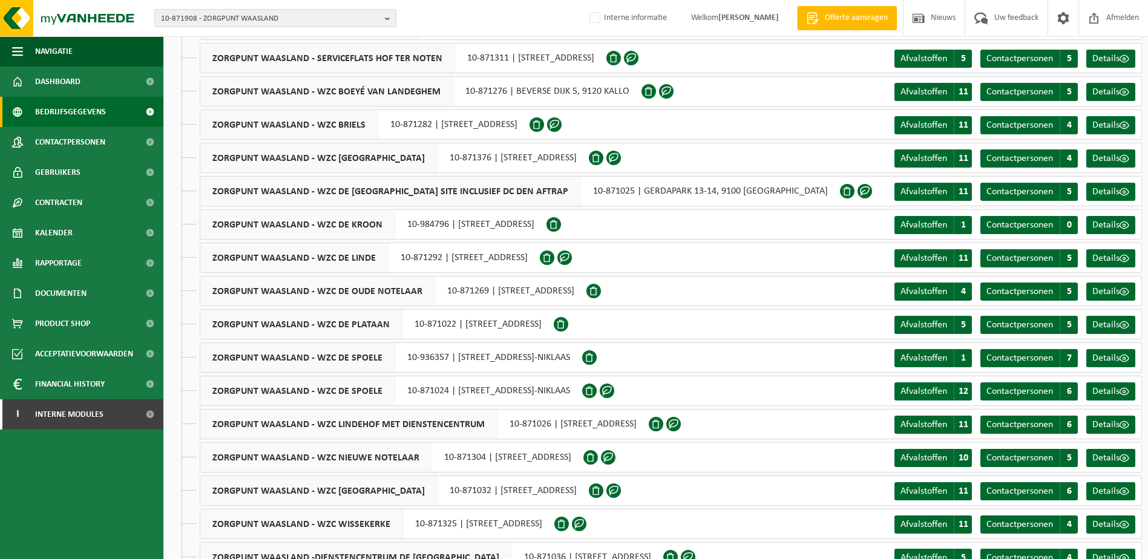
scroll to position [424, 0]
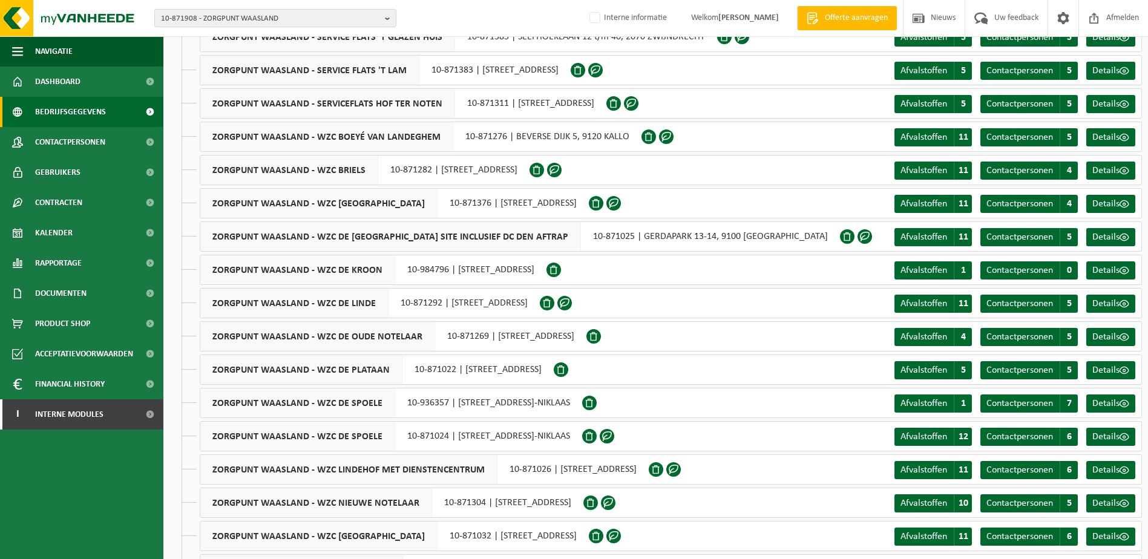
click at [382, 74] on span "ZORGPUNT WAASLAND - SERVICE FLATS 'T LAM" at bounding box center [309, 70] width 219 height 29
